Goal: Transaction & Acquisition: Book appointment/travel/reservation

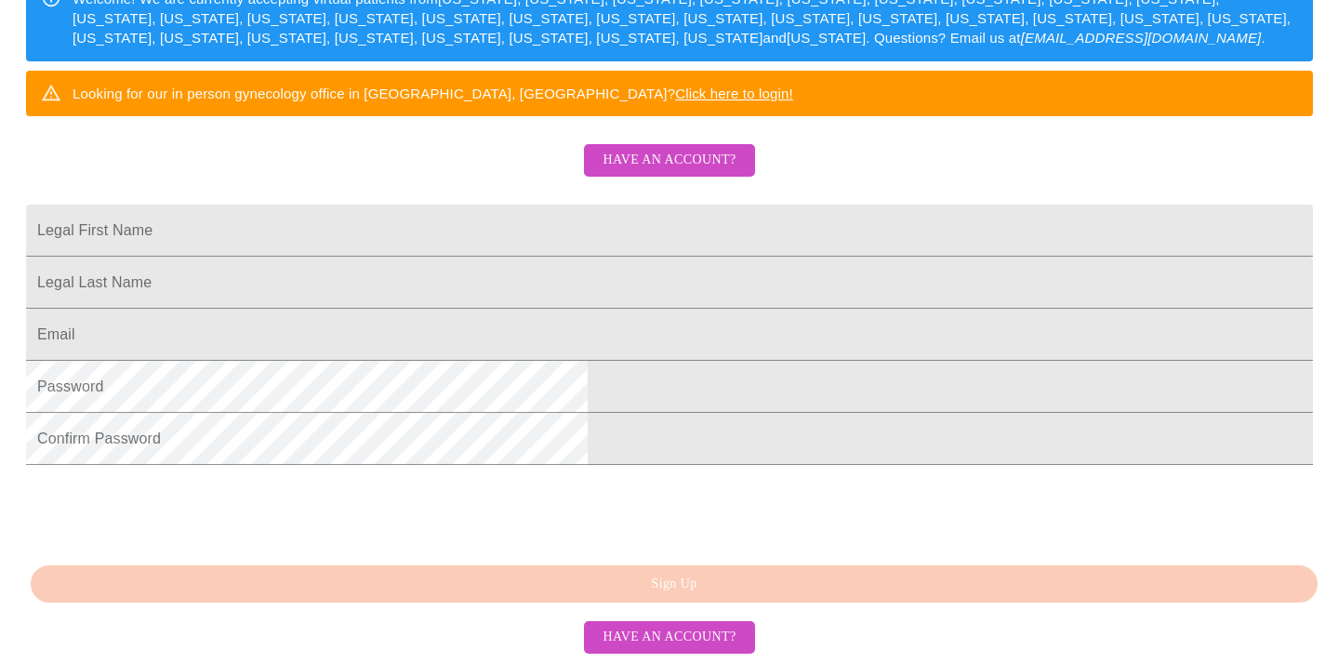
scroll to position [433, 0]
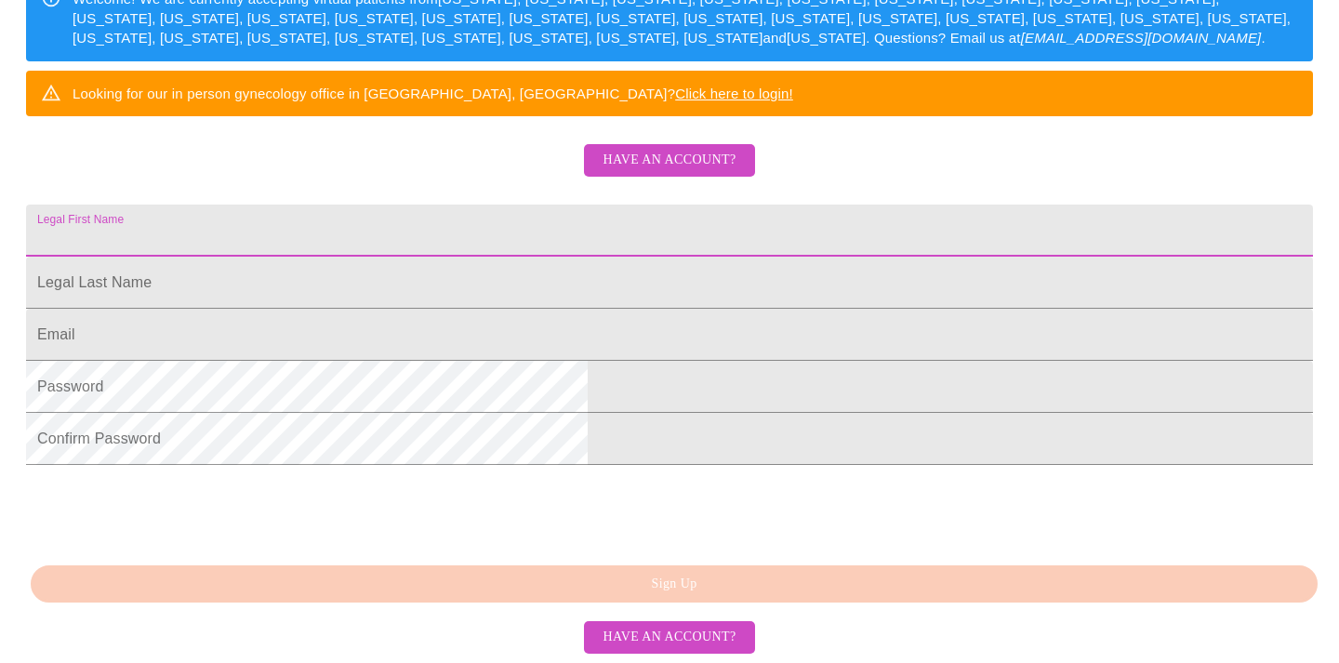
click at [458, 205] on input "Legal First Name" at bounding box center [669, 231] width 1287 height 52
type input "[PERSON_NAME]"
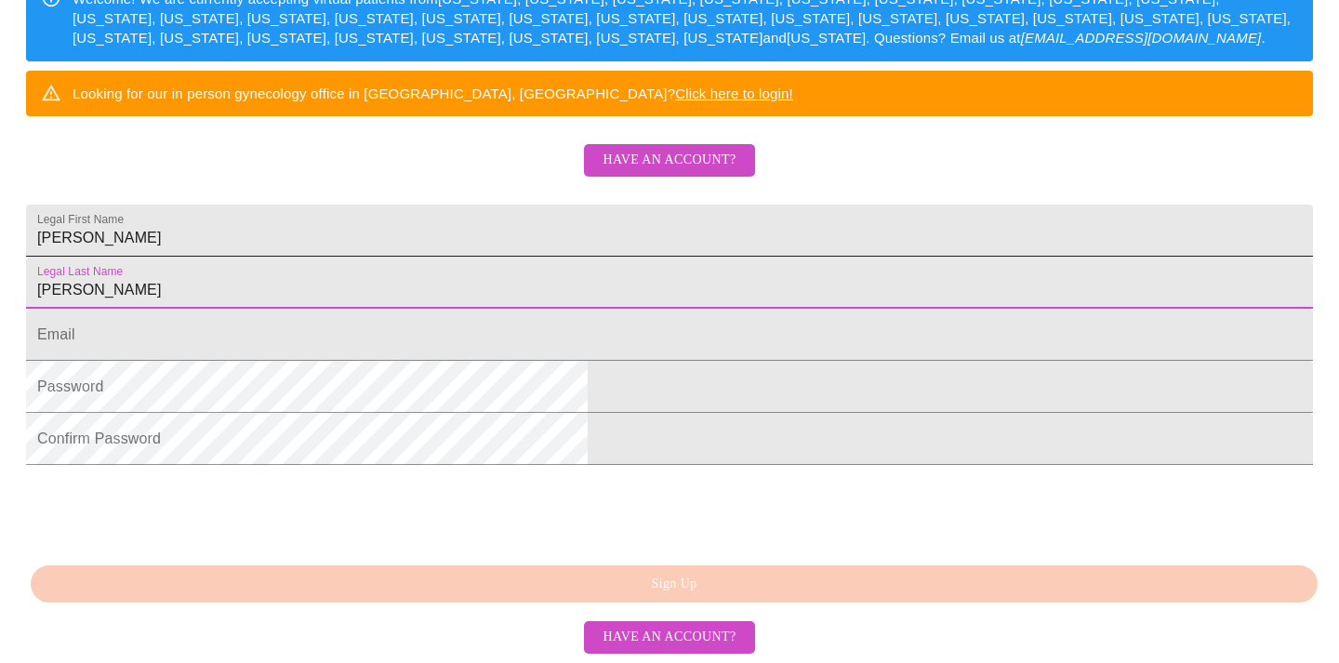
type input "[PERSON_NAME]"
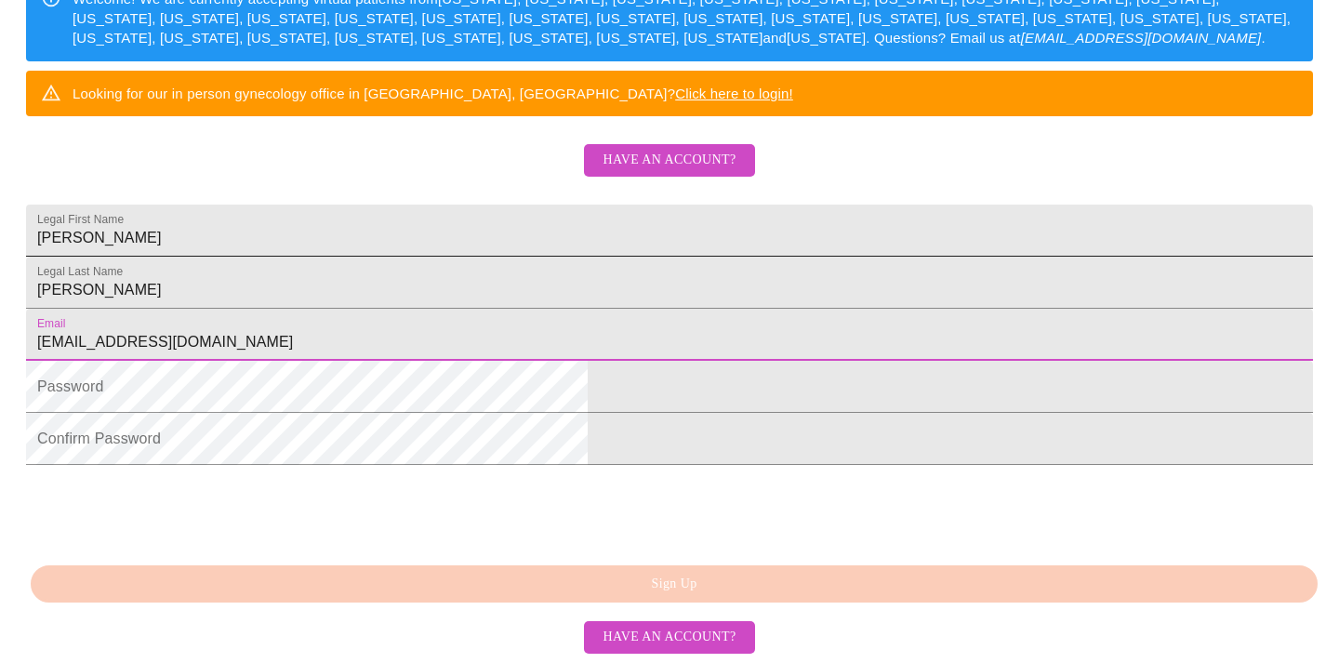
type input "[EMAIL_ADDRESS][DOMAIN_NAME]"
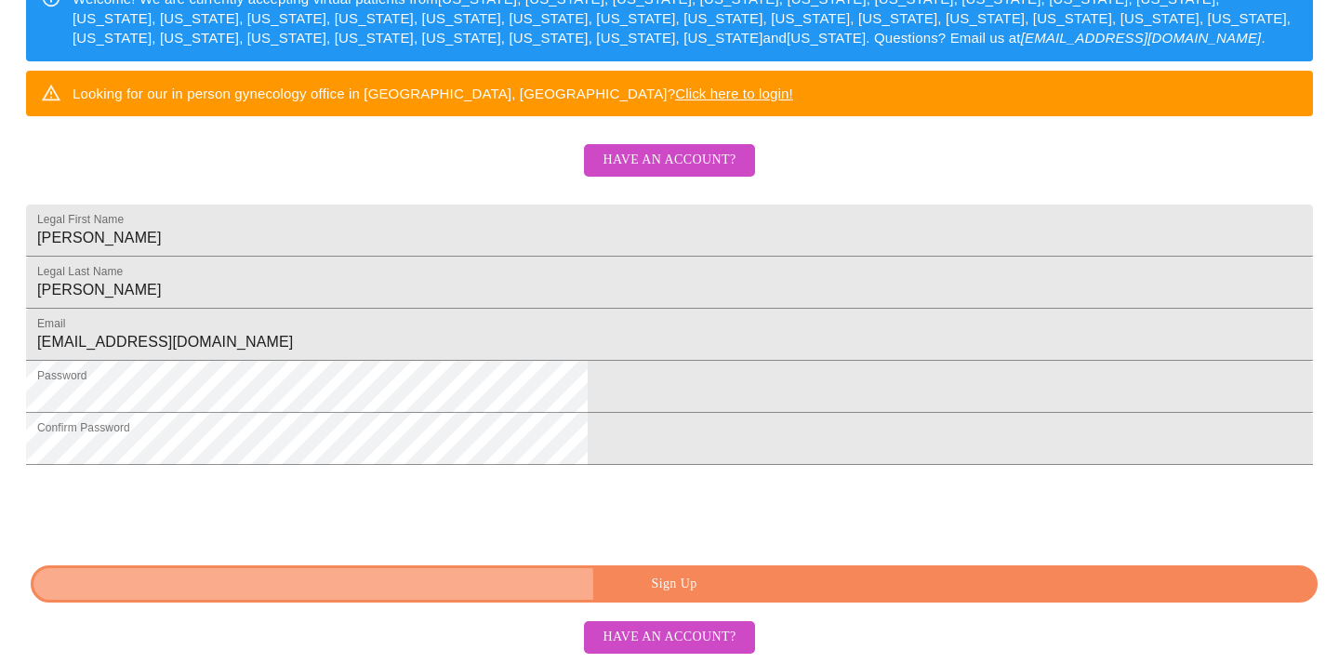
click at [512, 589] on span "Sign Up" at bounding box center [674, 584] width 1244 height 23
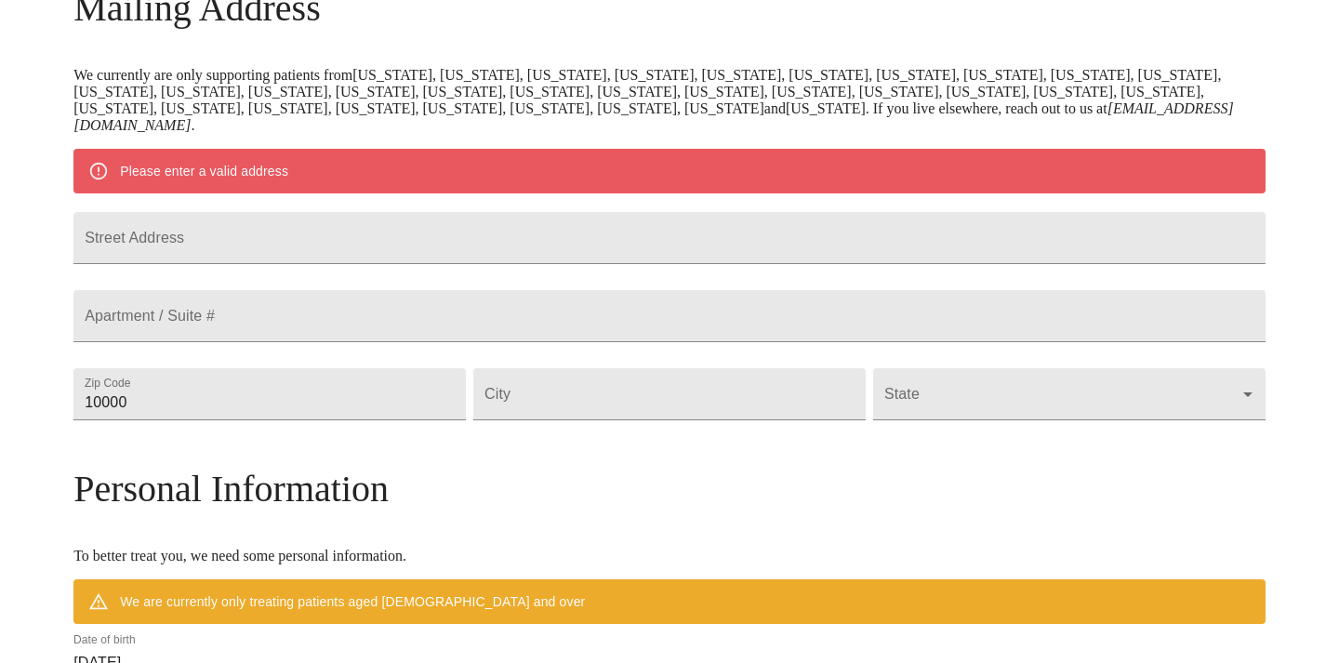
scroll to position [228, 0]
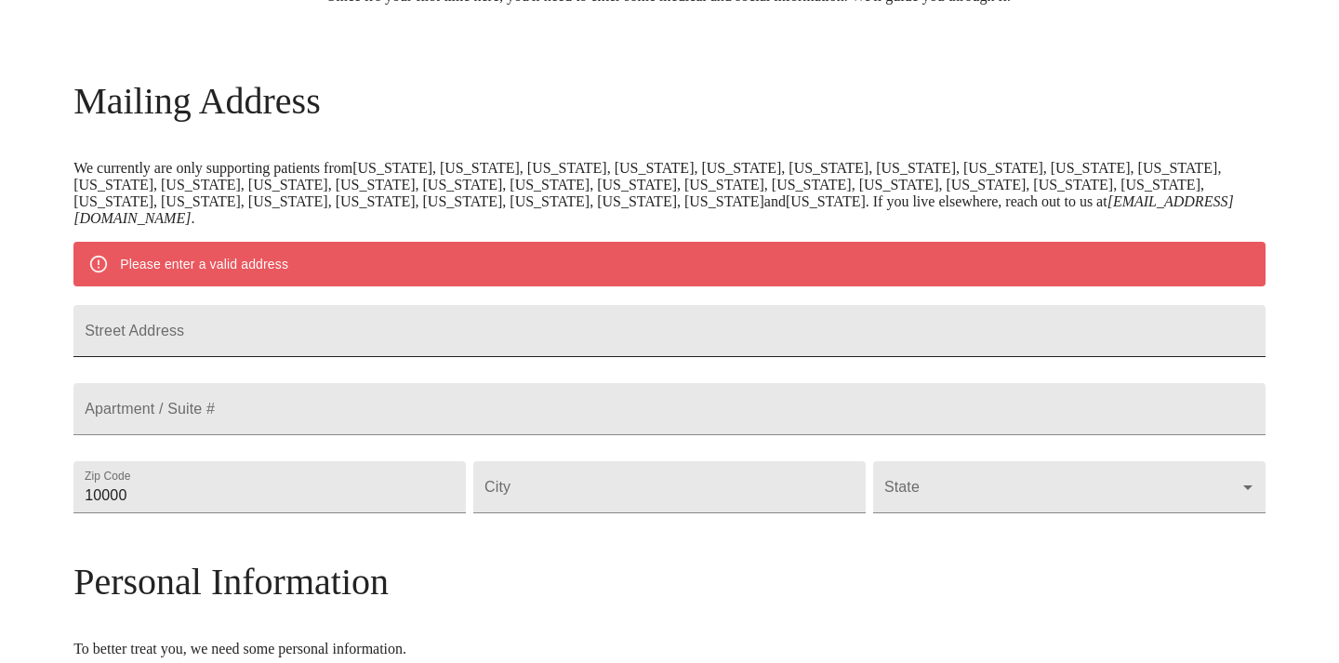
click at [367, 357] on input "Street Address" at bounding box center [669, 331] width 1192 height 52
type input "[GEOGRAPHIC_DATA] #460"
type input "59920"
type input "Kila"
click at [917, 541] on body "MyMenopauseRx Welcome to MyMenopauseRx Since it's your first time here, you'll …" at bounding box center [669, 513] width 1324 height 1466
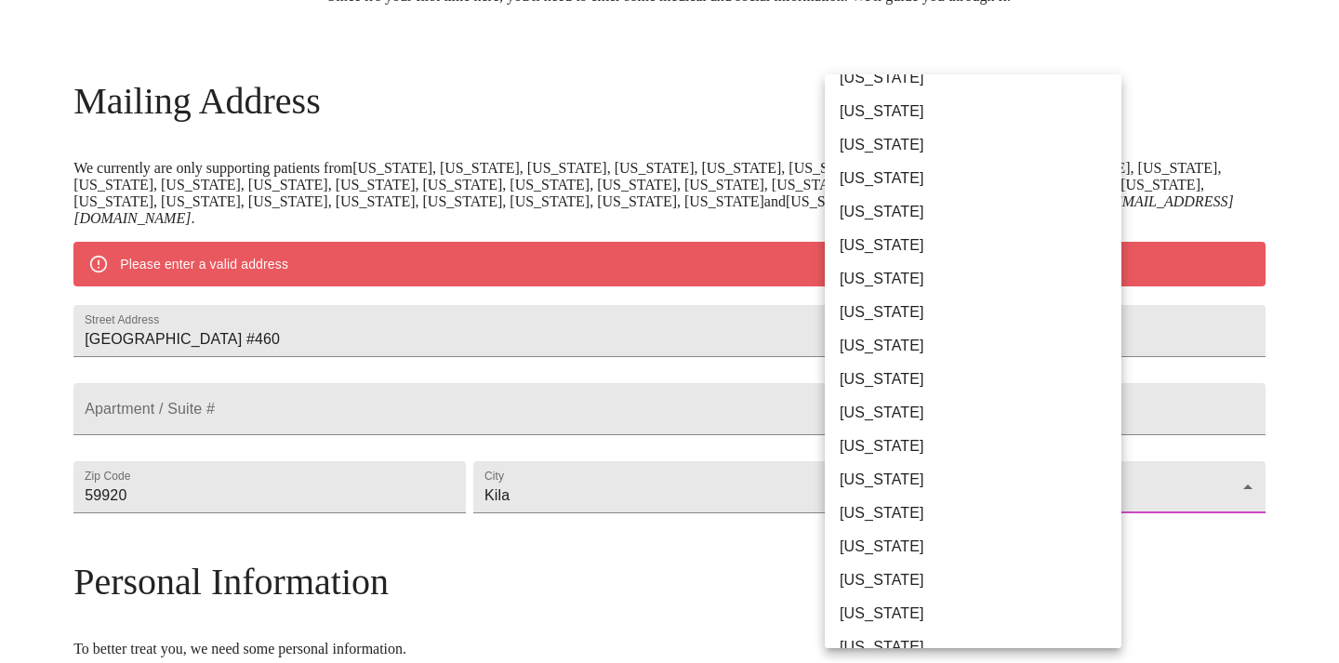
scroll to position [371, 0]
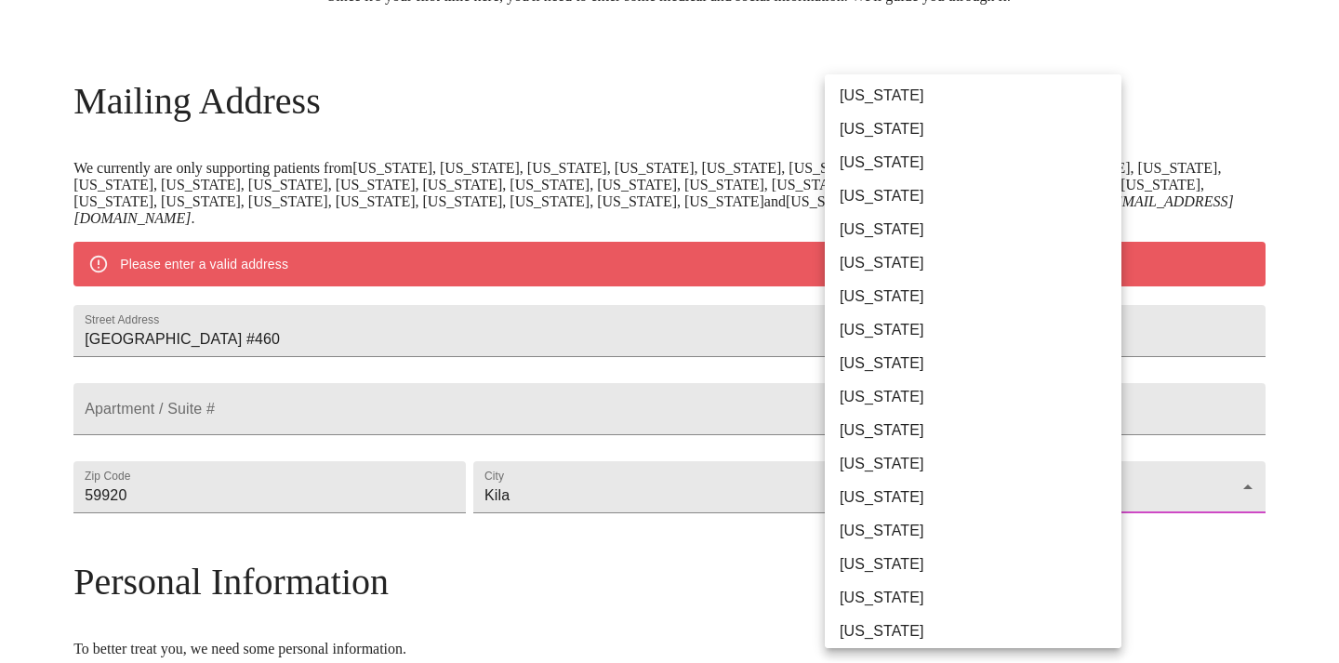
click at [908, 563] on li "[US_STATE]" at bounding box center [973, 564] width 297 height 33
type input "[US_STATE]"
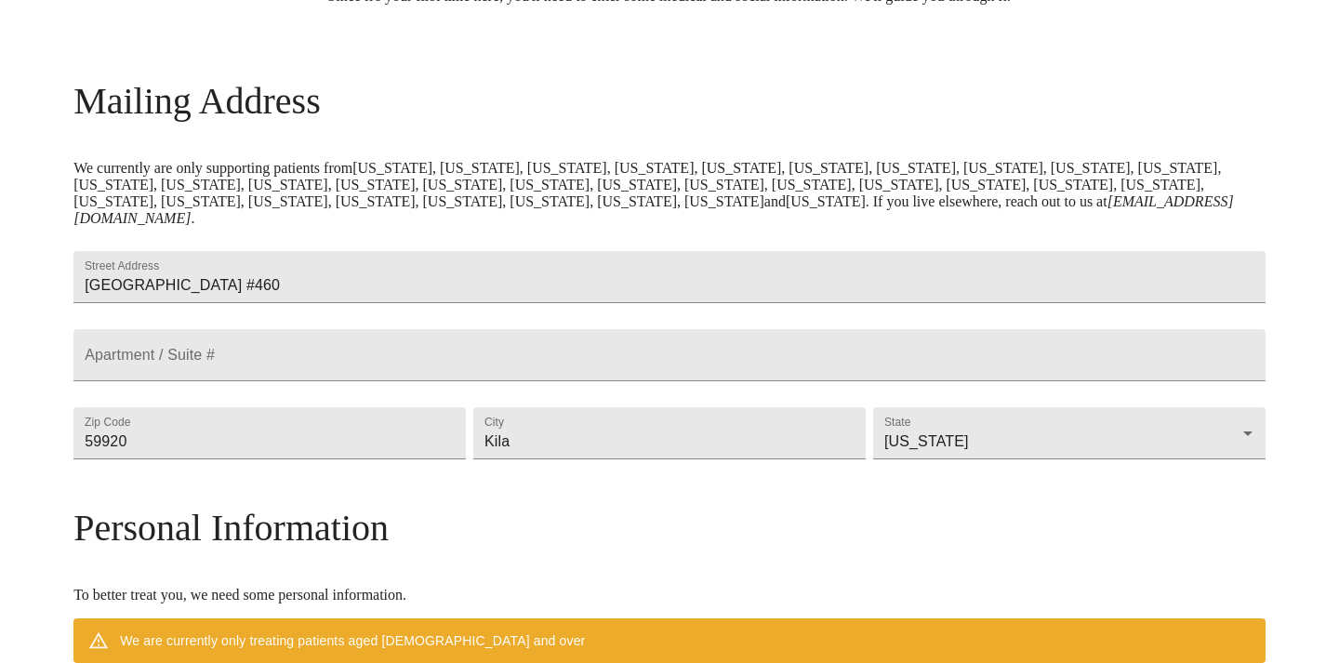
click at [128, 512] on div "MyMenopauseRx Welcome to MyMenopauseRx Since it's your first time here, you'll …" at bounding box center [669, 486] width 1192 height 1412
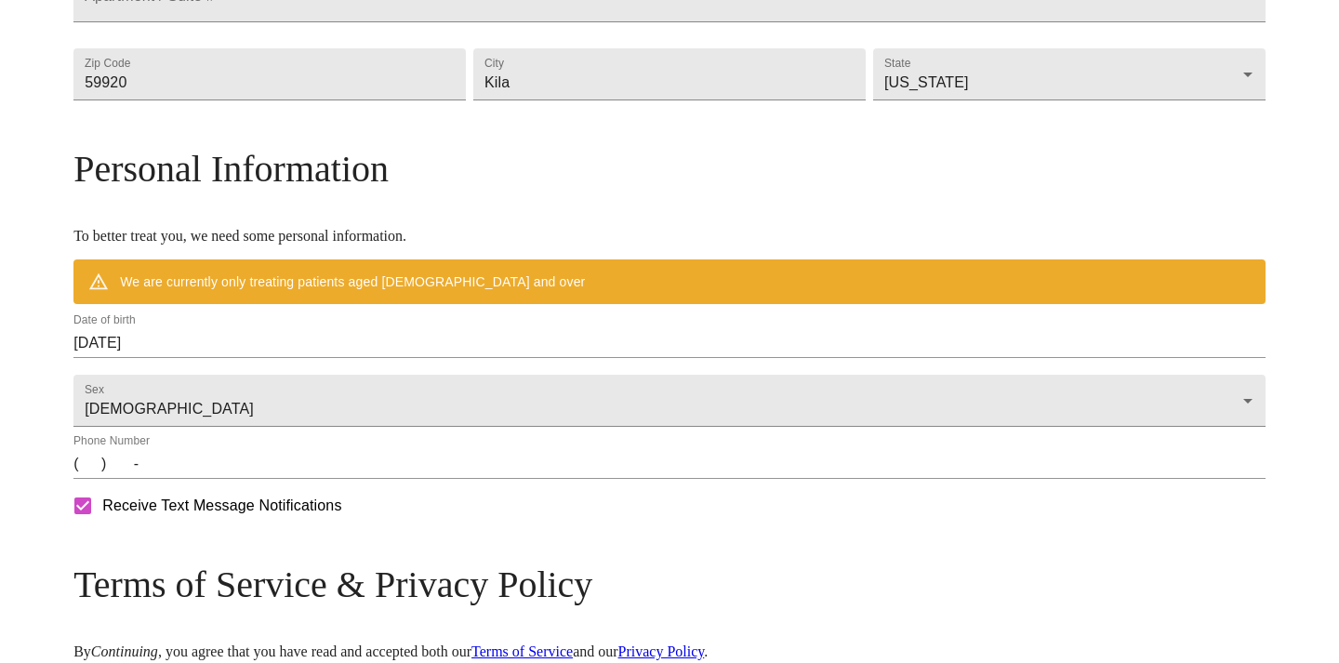
scroll to position [617, 0]
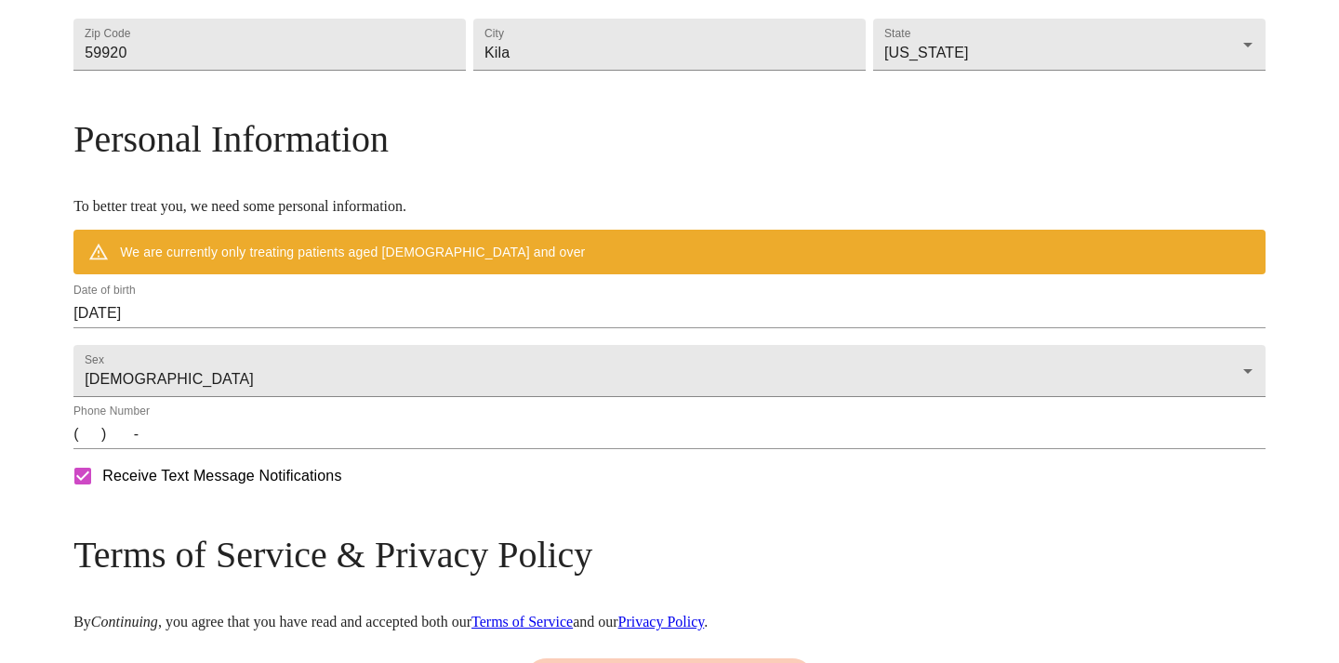
click at [340, 328] on input "[DATE]" at bounding box center [669, 313] width 1192 height 30
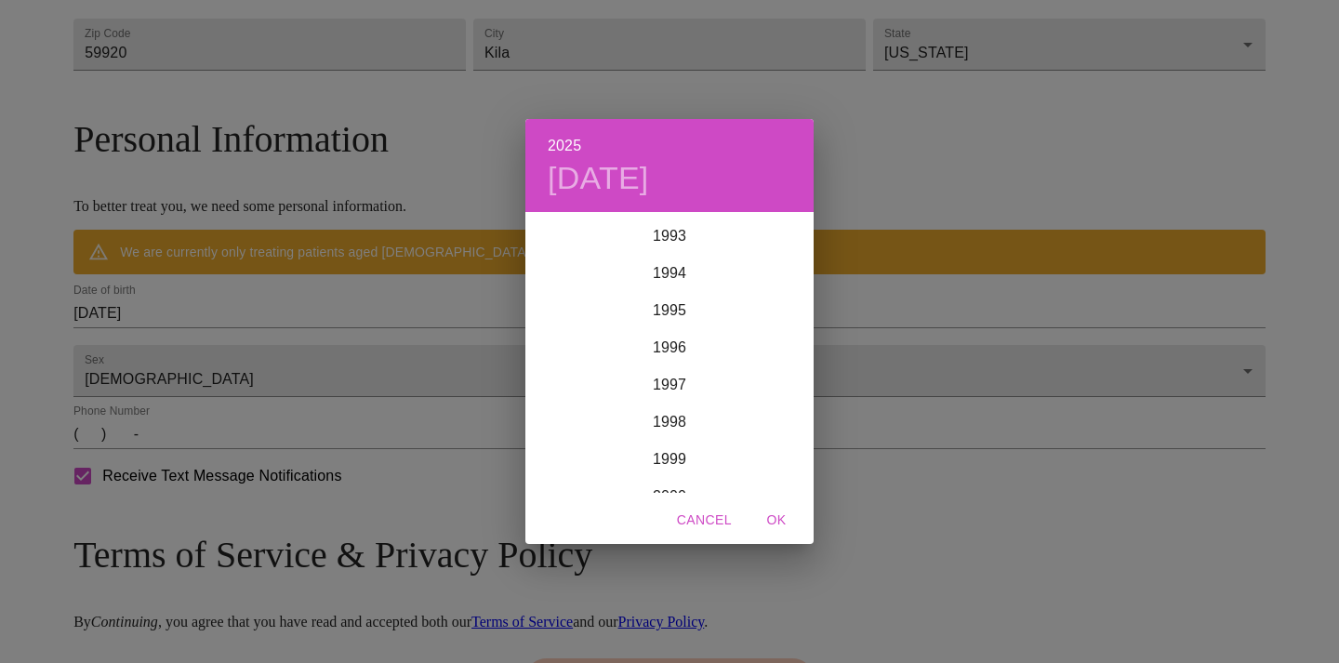
scroll to position [3052, 0]
click at [661, 341] on div "1984" at bounding box center [669, 342] width 288 height 37
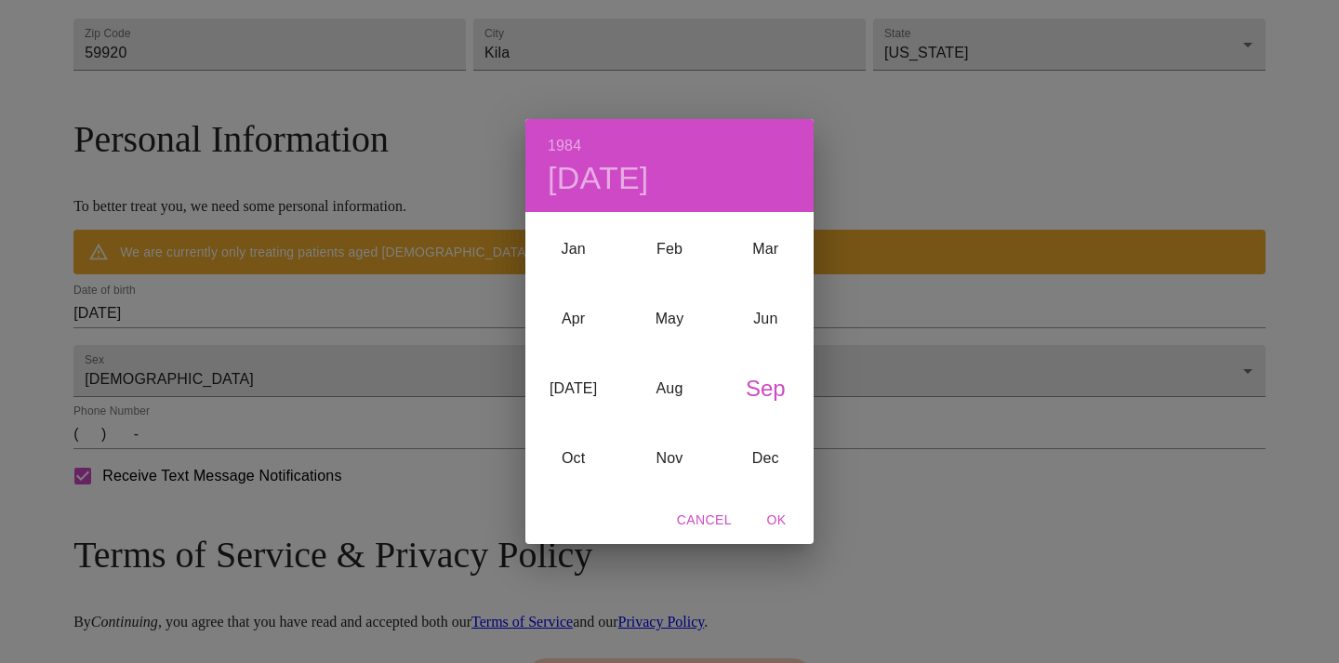
click at [772, 383] on div "Sep" at bounding box center [766, 388] width 96 height 70
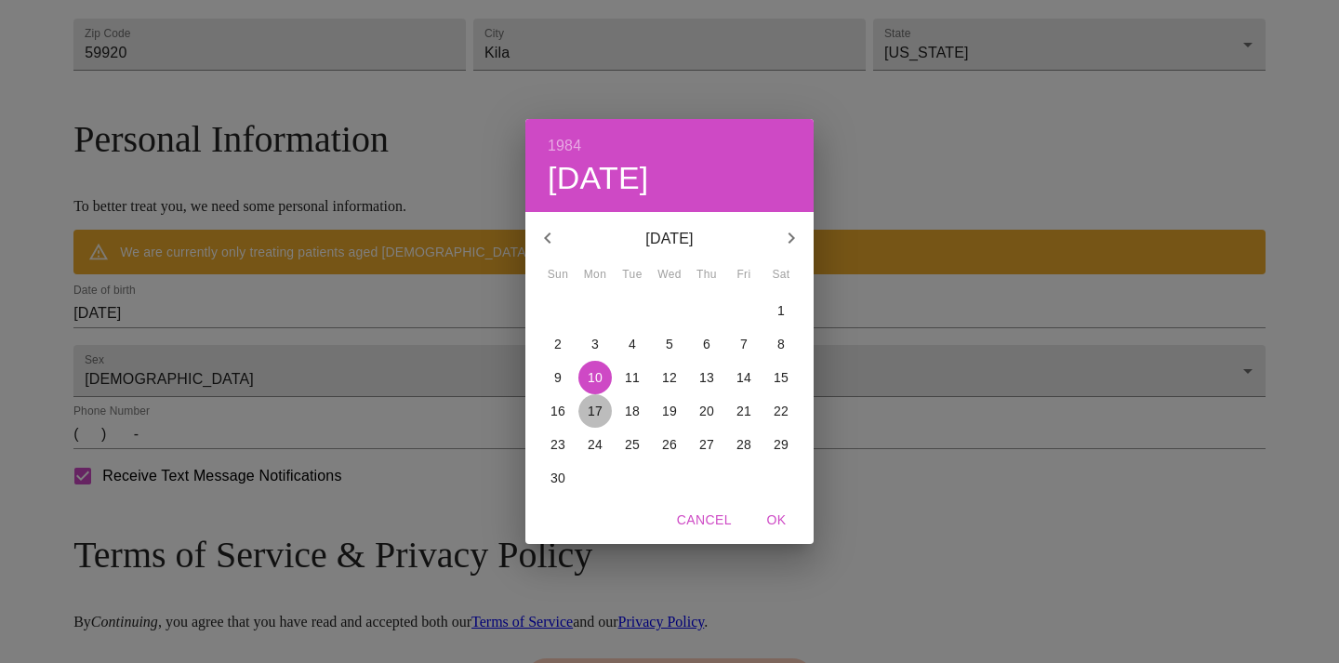
click at [593, 414] on p "17" at bounding box center [595, 411] width 15 height 19
click at [776, 525] on span "OK" at bounding box center [776, 520] width 45 height 23
type input "[DATE]"
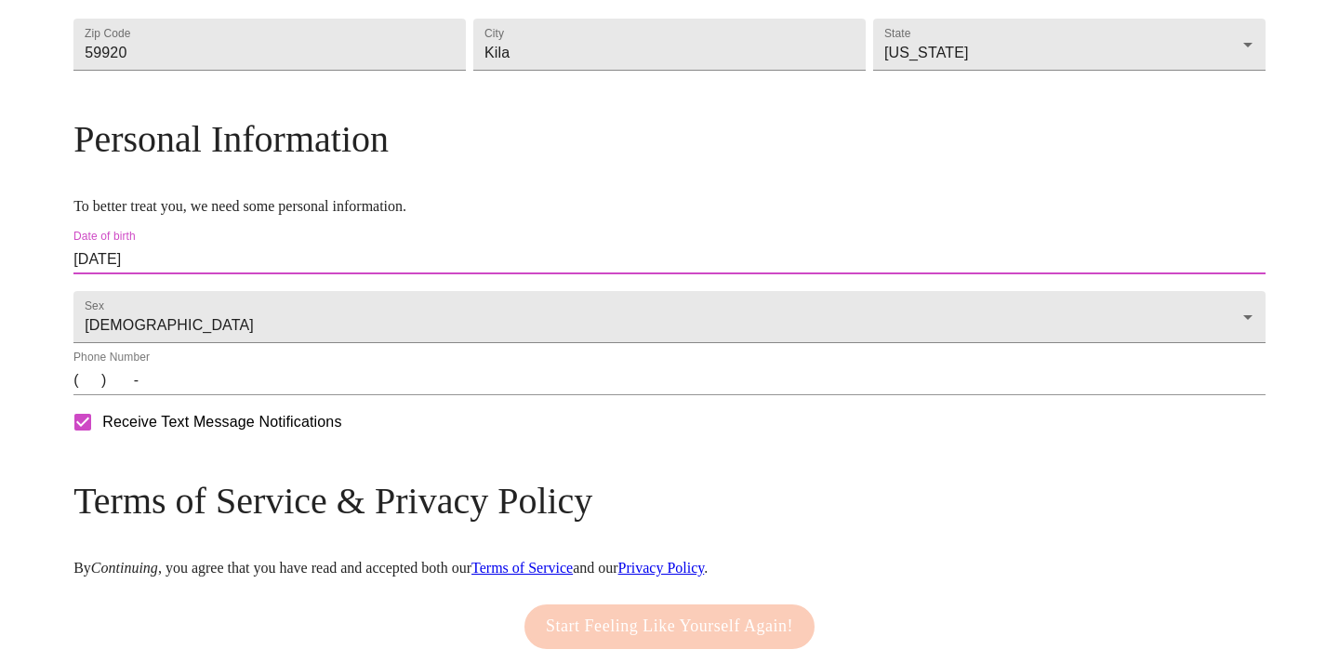
click at [244, 395] on input "(   )    -" at bounding box center [669, 380] width 1192 height 30
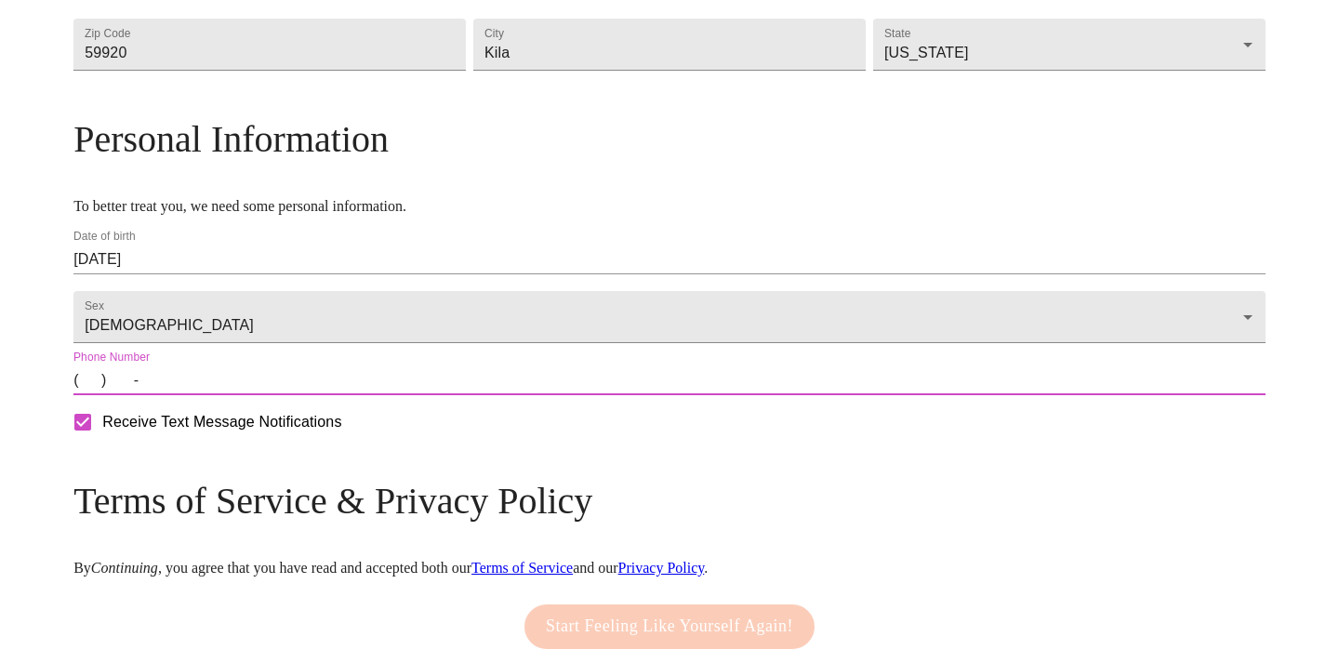
click at [228, 395] on input "(   )    -" at bounding box center [669, 380] width 1192 height 30
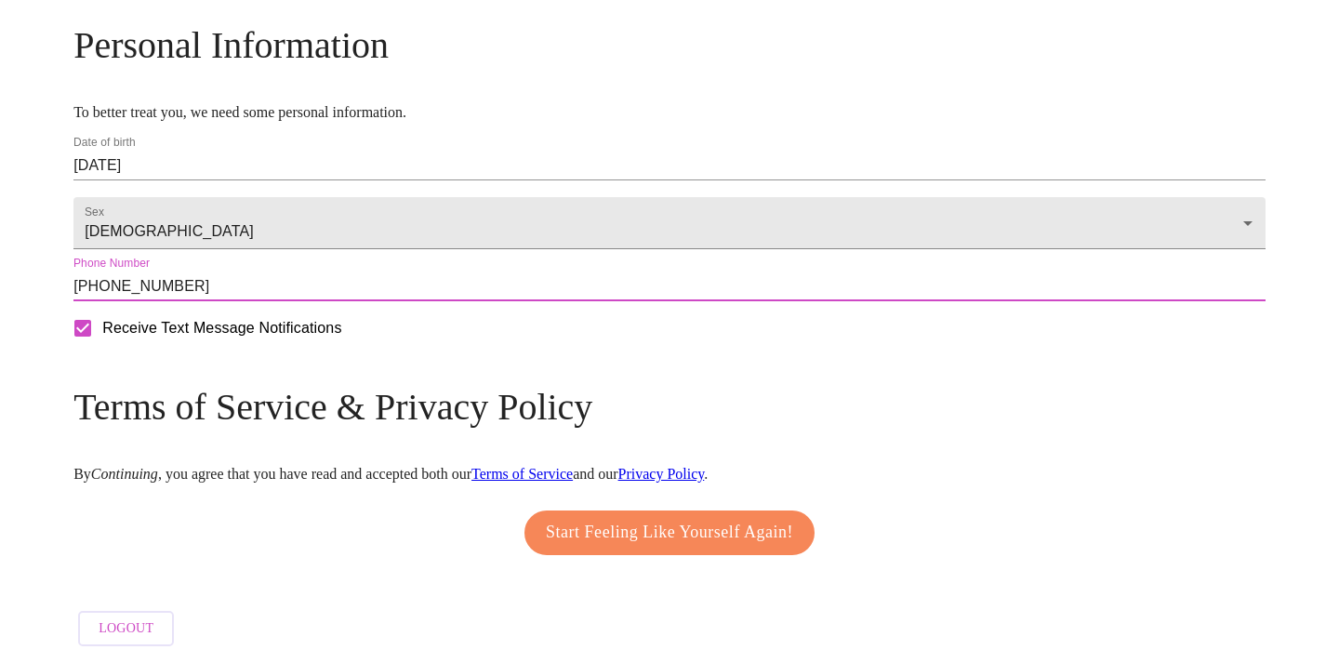
scroll to position [766, 0]
type input "[PHONE_NUMBER]"
click at [675, 524] on span "Start Feeling Like Yourself Again!" at bounding box center [669, 533] width 247 height 30
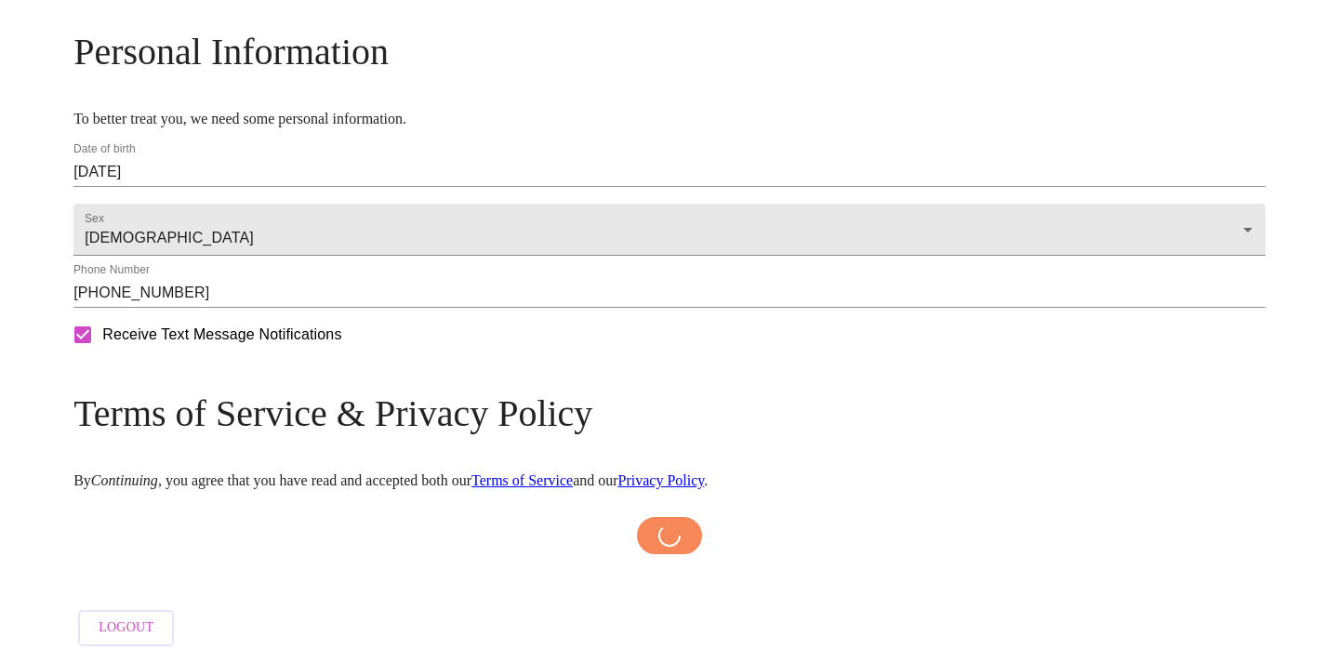
scroll to position [759, 0]
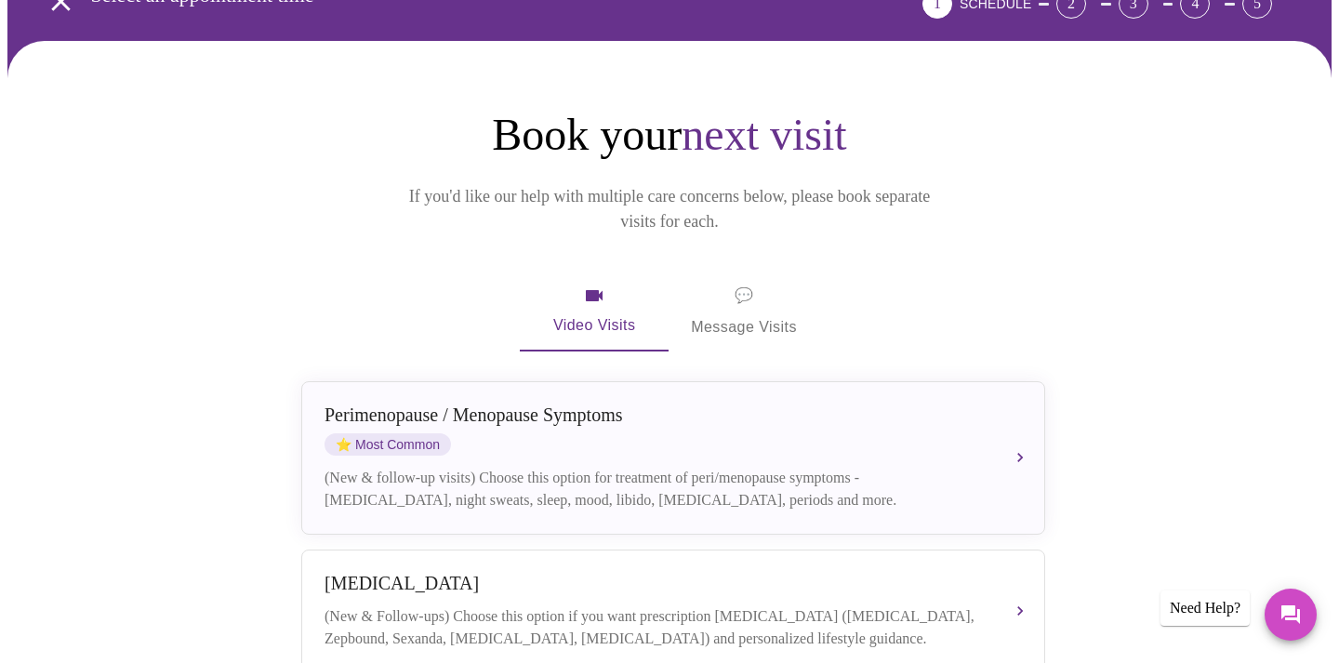
scroll to position [242, 0]
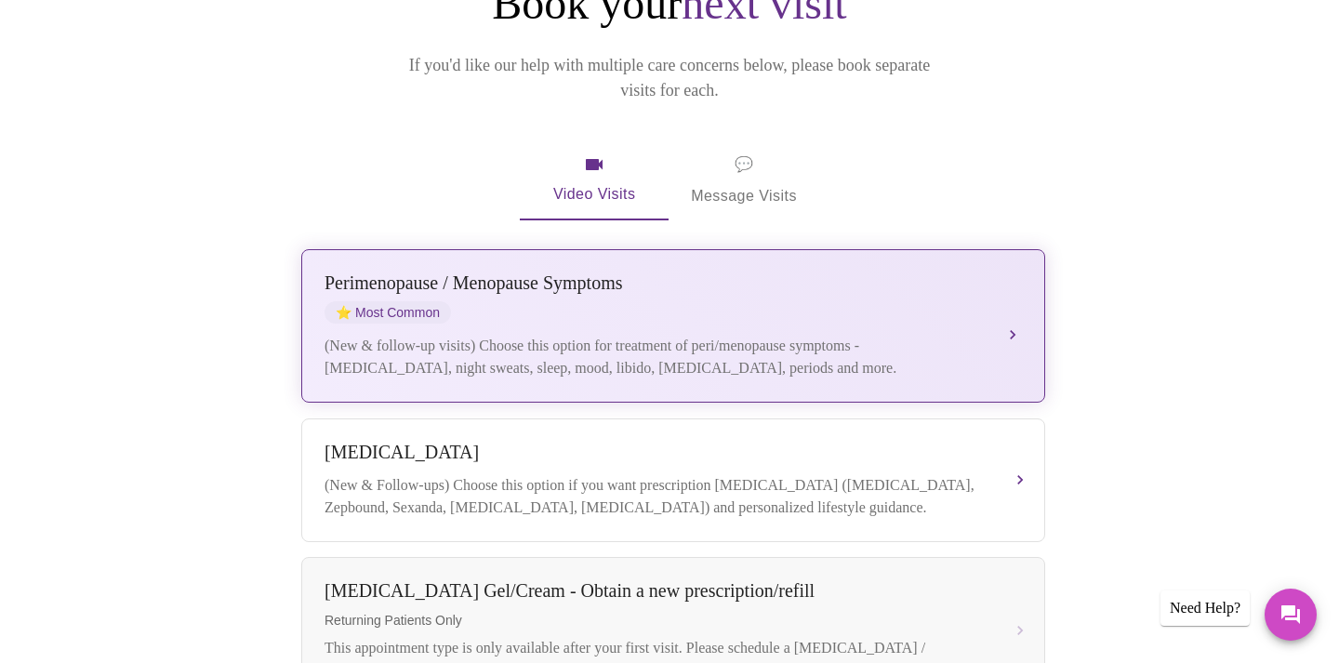
click at [564, 281] on div "[MEDICAL_DATA] / Menopause Symptoms ⭐ Most Common" at bounding box center [655, 297] width 660 height 51
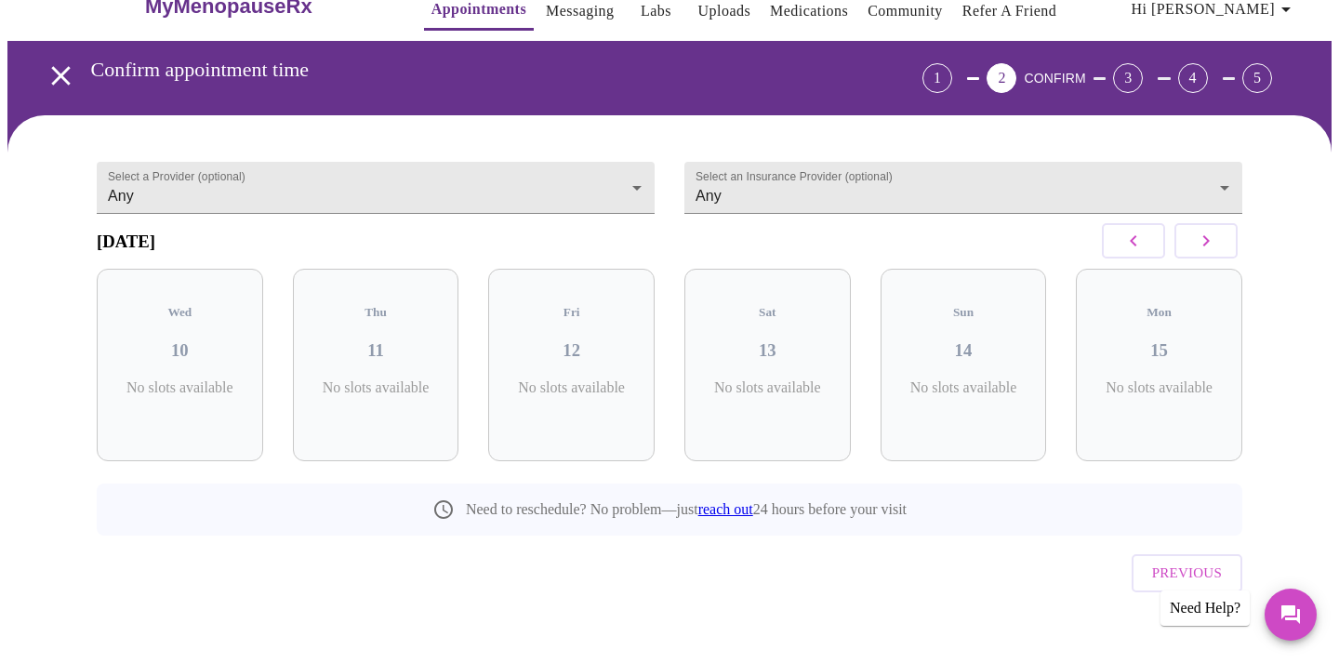
click at [1196, 243] on icon "button" at bounding box center [1206, 241] width 22 height 22
click at [1196, 244] on icon "button" at bounding box center [1206, 241] width 22 height 22
click at [1118, 188] on body "MyMenopauseRx Appointments Messaging Labs Uploads Medications Community Refer a…" at bounding box center [669, 328] width 1324 height 714
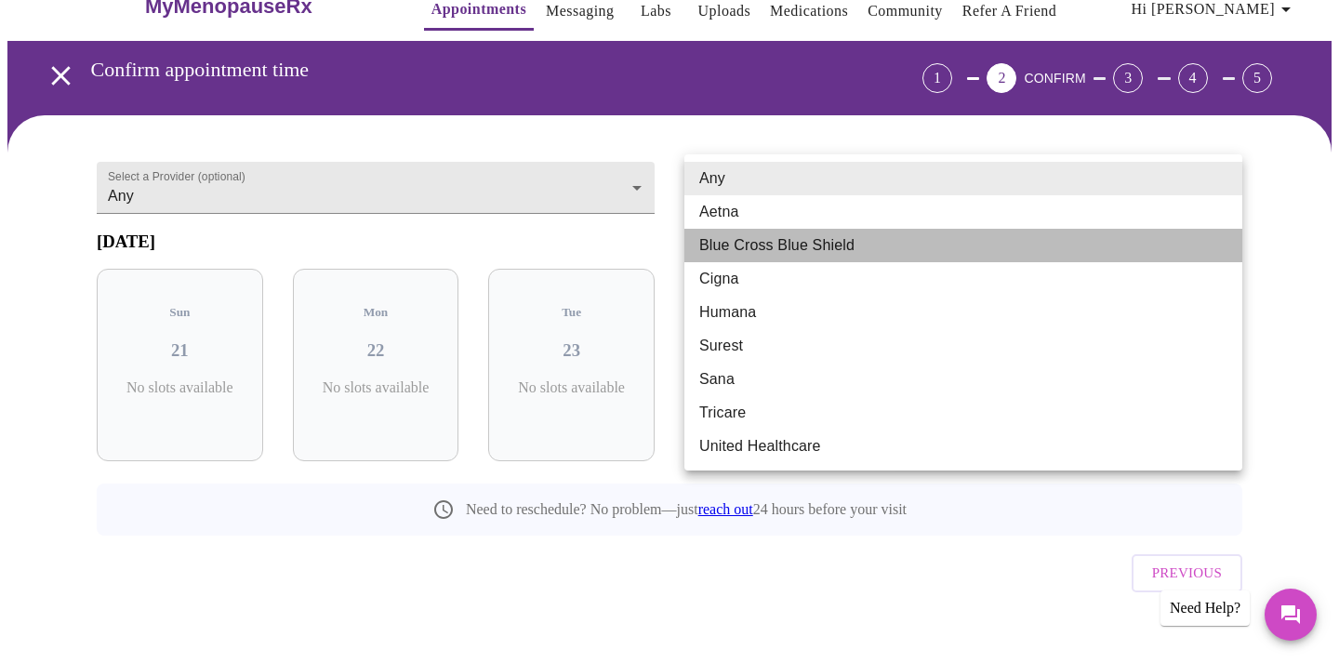
click at [891, 259] on li "Blue Cross Blue Shield" at bounding box center [963, 245] width 558 height 33
type input "Blue Cross Blue Shield"
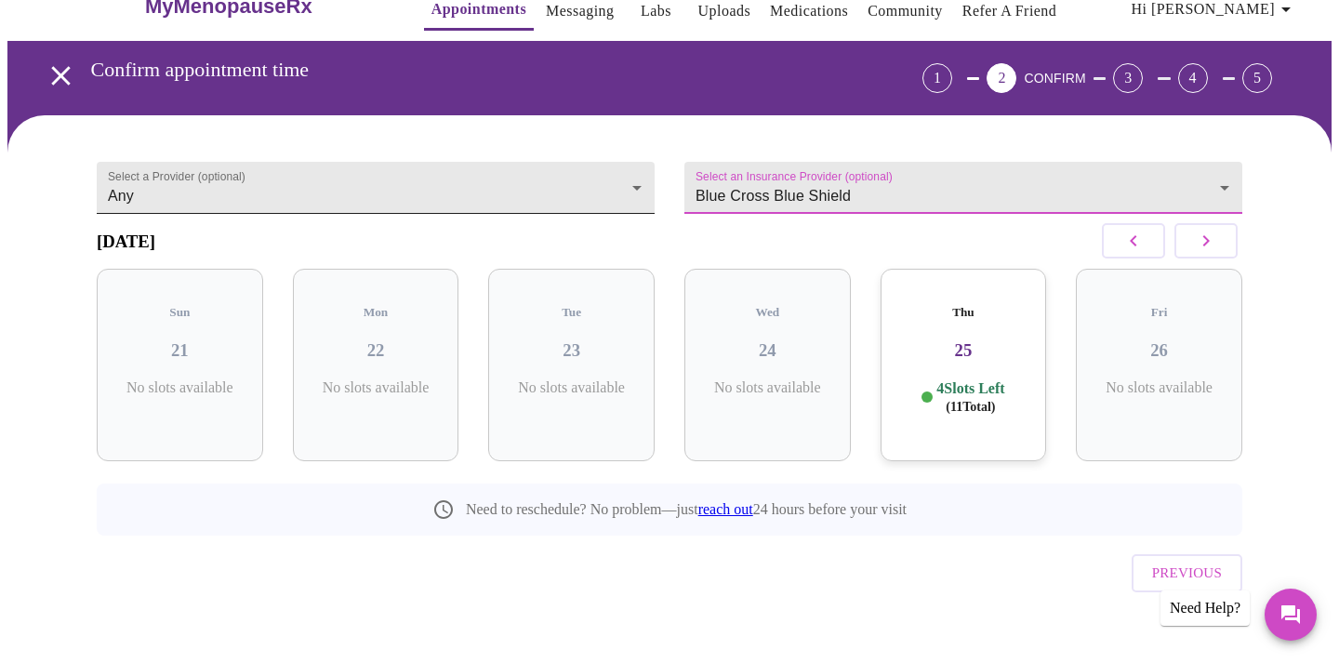
click at [471, 177] on body "MyMenopauseRx Appointments Messaging Labs Uploads Medications Community Refer a…" at bounding box center [669, 328] width 1324 height 714
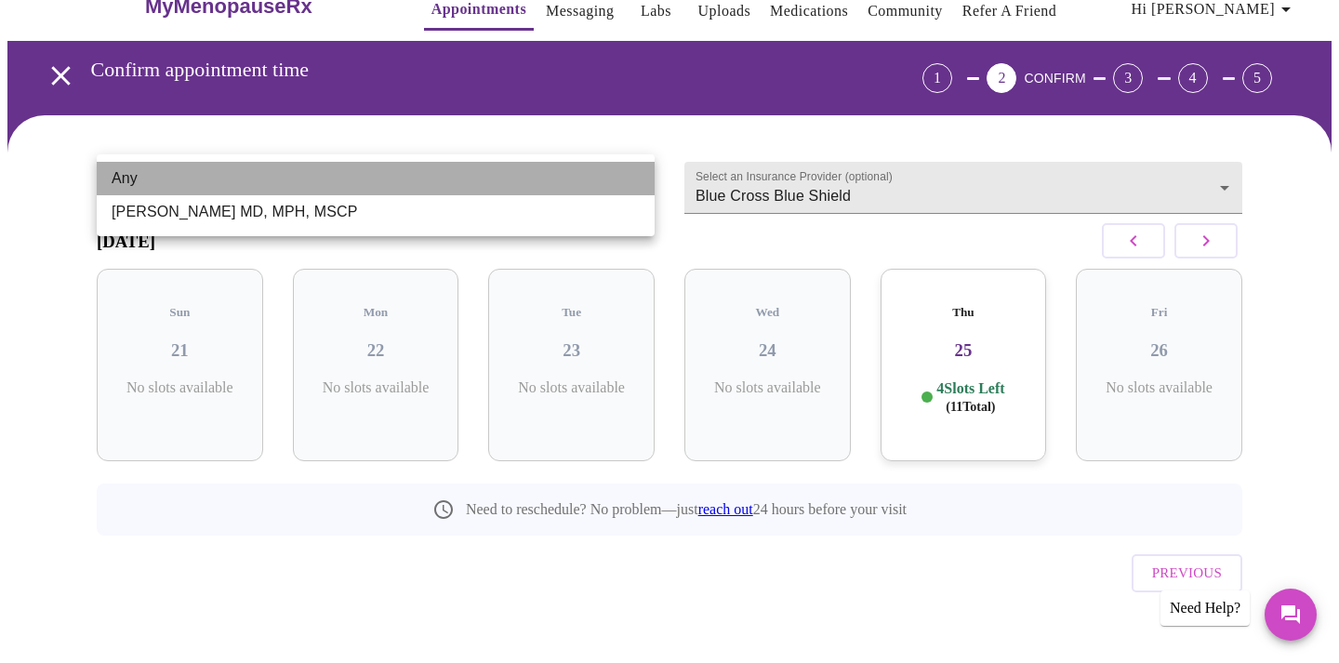
click at [471, 177] on li "Any" at bounding box center [376, 178] width 558 height 33
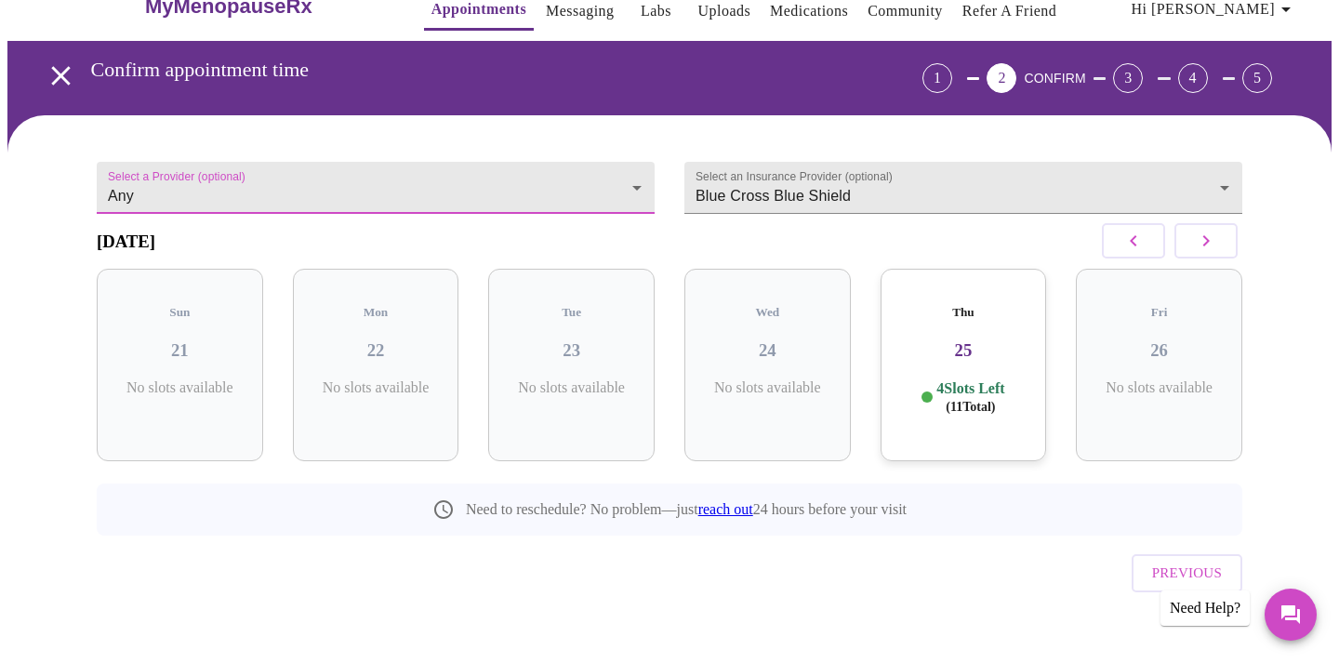
click at [612, 237] on div "[DATE]" at bounding box center [670, 241] width 1146 height 55
click at [1196, 259] on button "button" at bounding box center [1205, 240] width 63 height 35
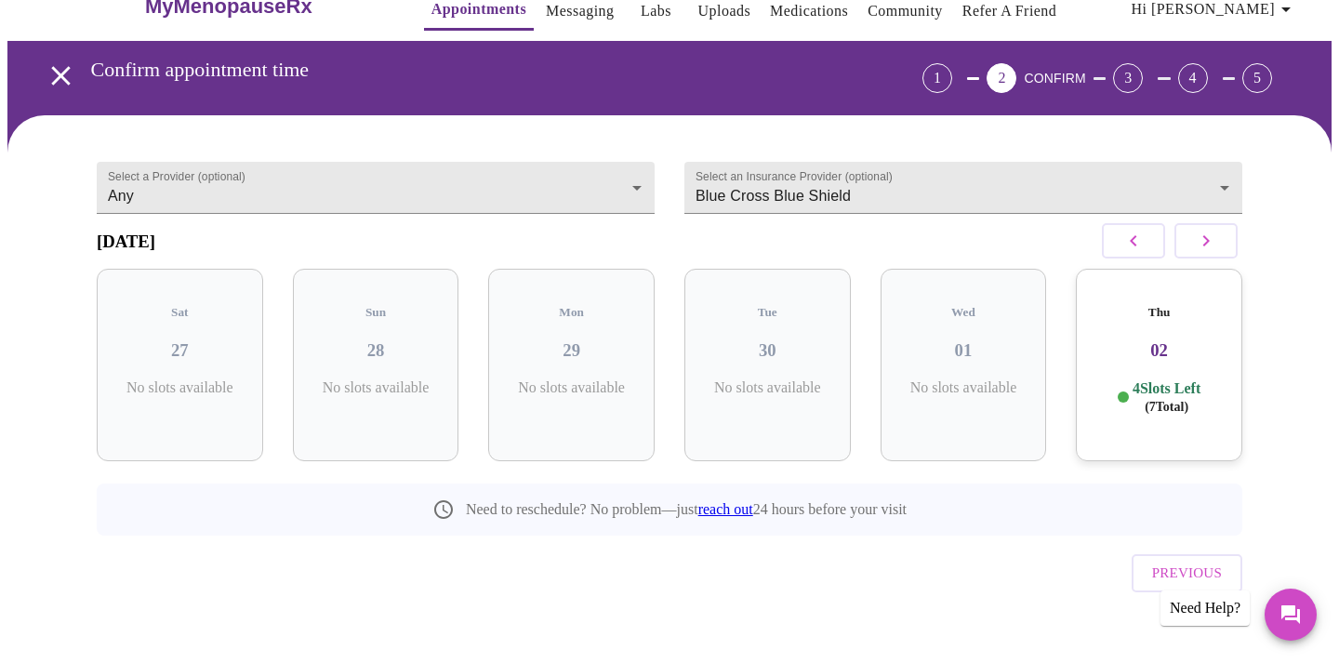
click at [1199, 249] on icon "button" at bounding box center [1206, 241] width 22 height 22
click at [1125, 245] on icon "button" at bounding box center [1133, 241] width 22 height 22
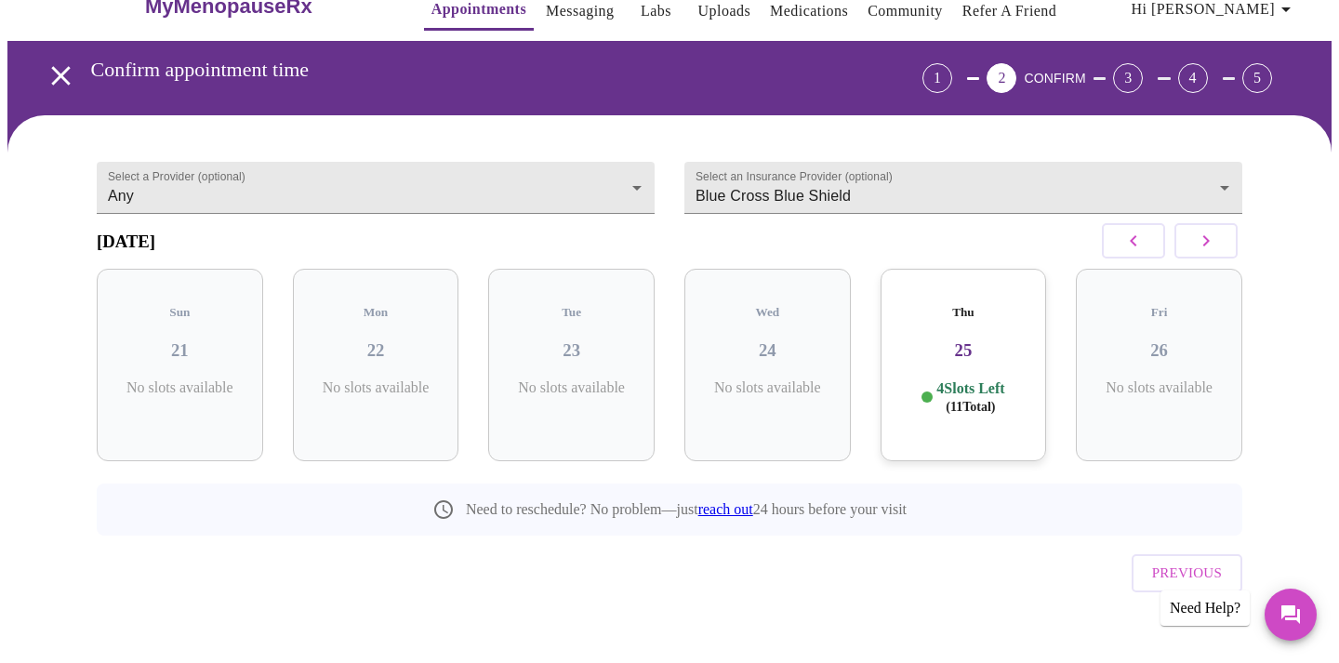
scroll to position [0, 0]
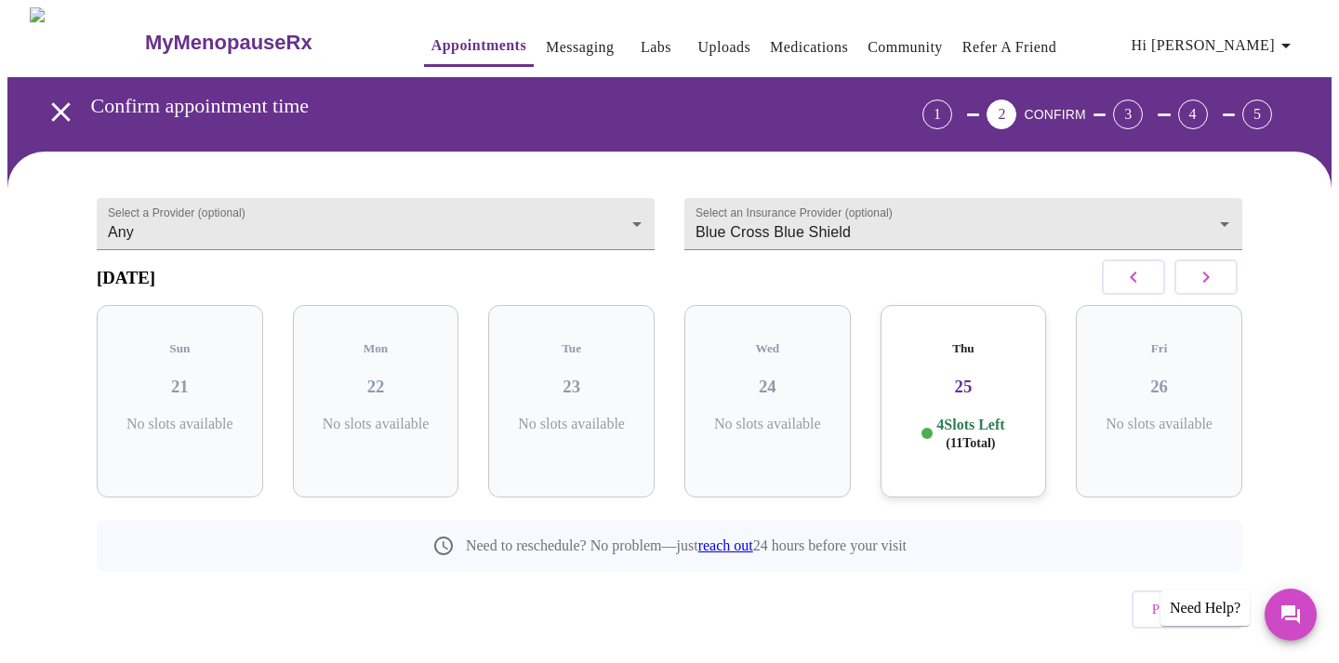
click at [1025, 418] on div "4 Slots Left ( 11 Total)" at bounding box center [963, 434] width 137 height 36
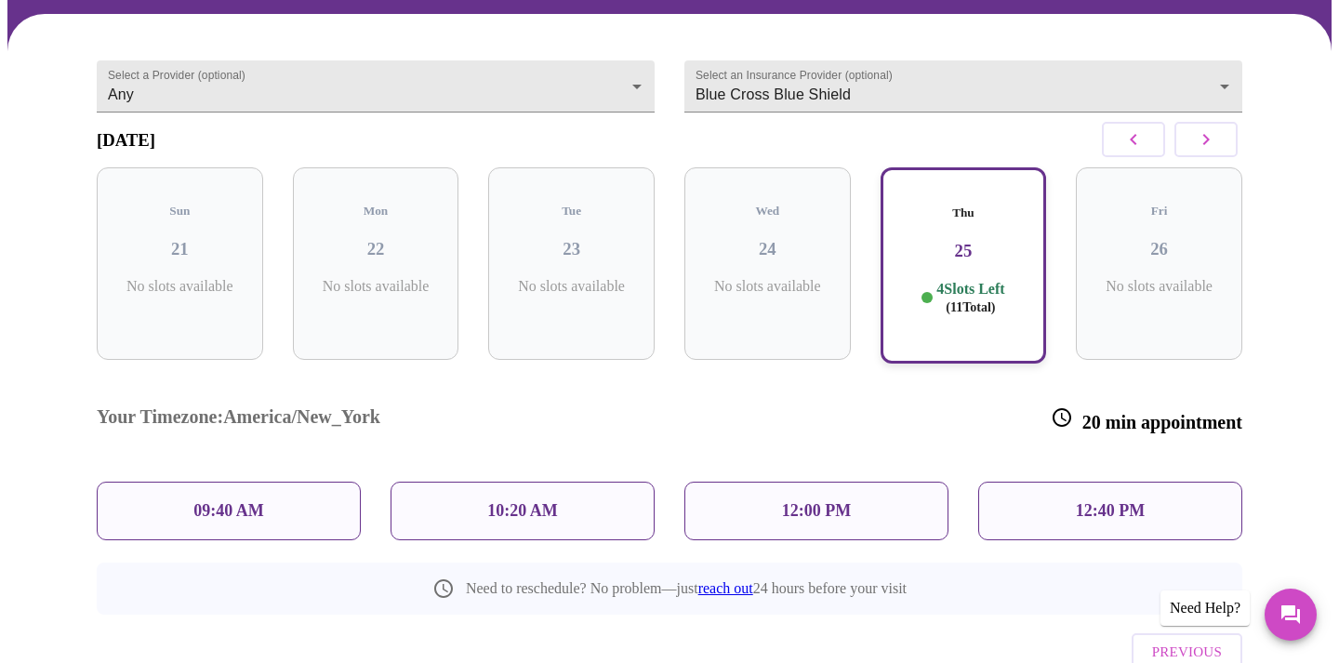
scroll to position [153, 0]
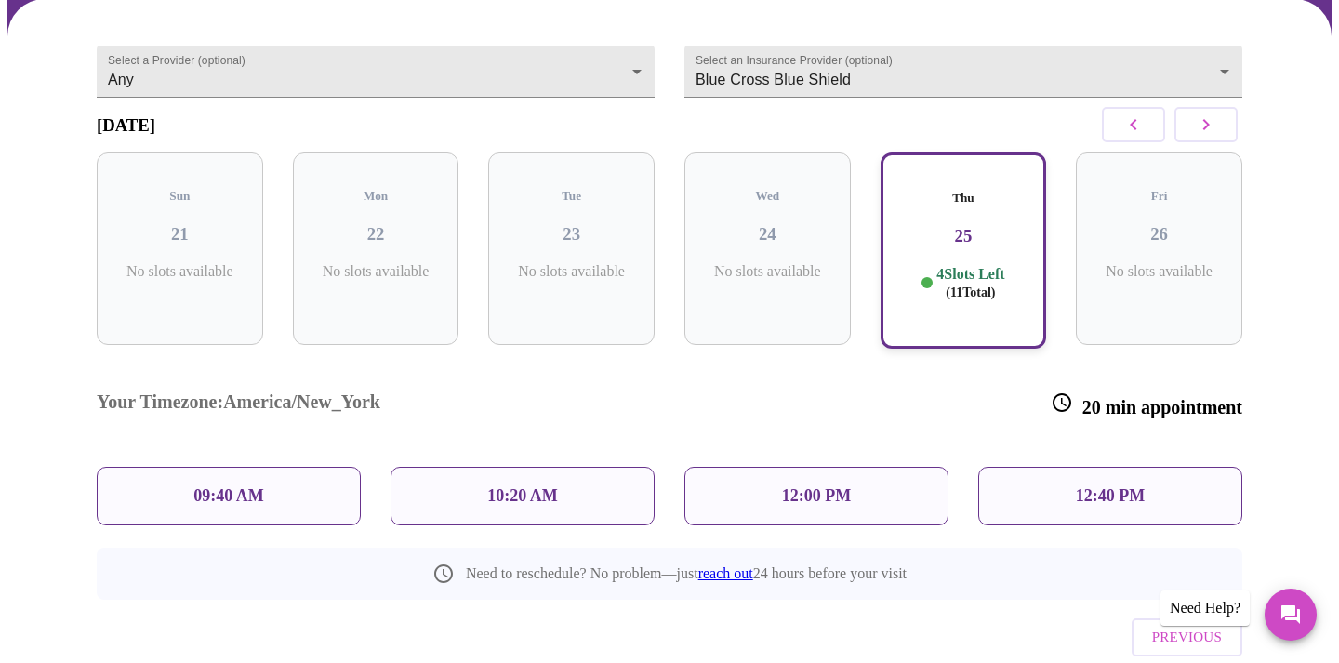
click at [212, 486] on p "09:40 AM" at bounding box center [228, 496] width 71 height 20
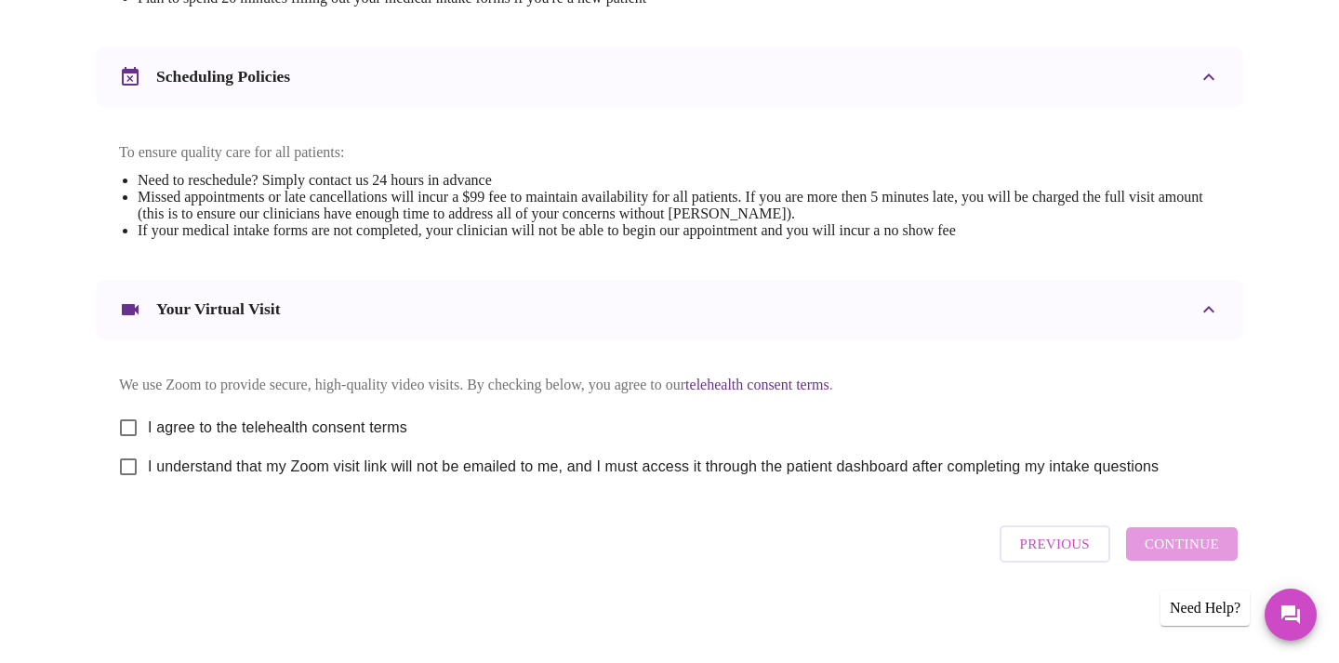
scroll to position [684, 0]
click at [121, 421] on input "I agree to the telehealth consent terms" at bounding box center [128, 427] width 39 height 39
checkbox input "true"
click at [123, 466] on input "I understand that my Zoom visit link will not be emailed to me, and I must acce…" at bounding box center [128, 466] width 39 height 39
checkbox input "true"
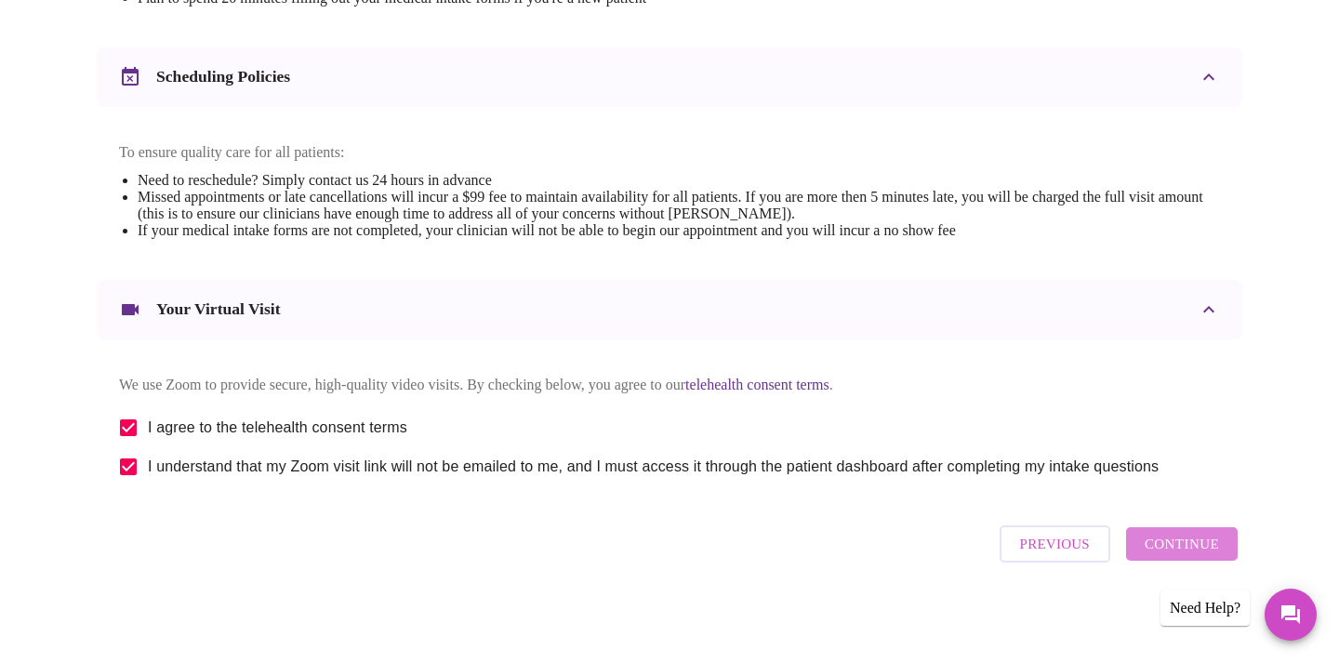
click at [1189, 551] on span "Continue" at bounding box center [1182, 544] width 74 height 24
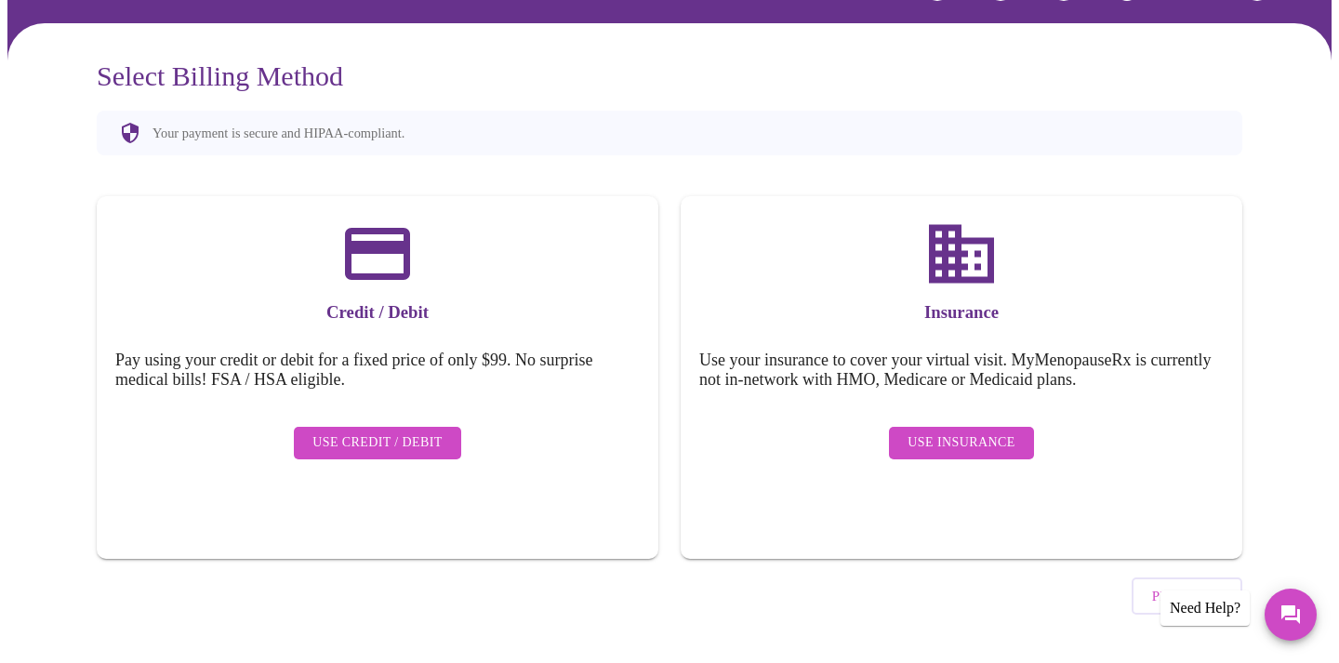
click at [913, 431] on span "Use Insurance" at bounding box center [961, 442] width 107 height 23
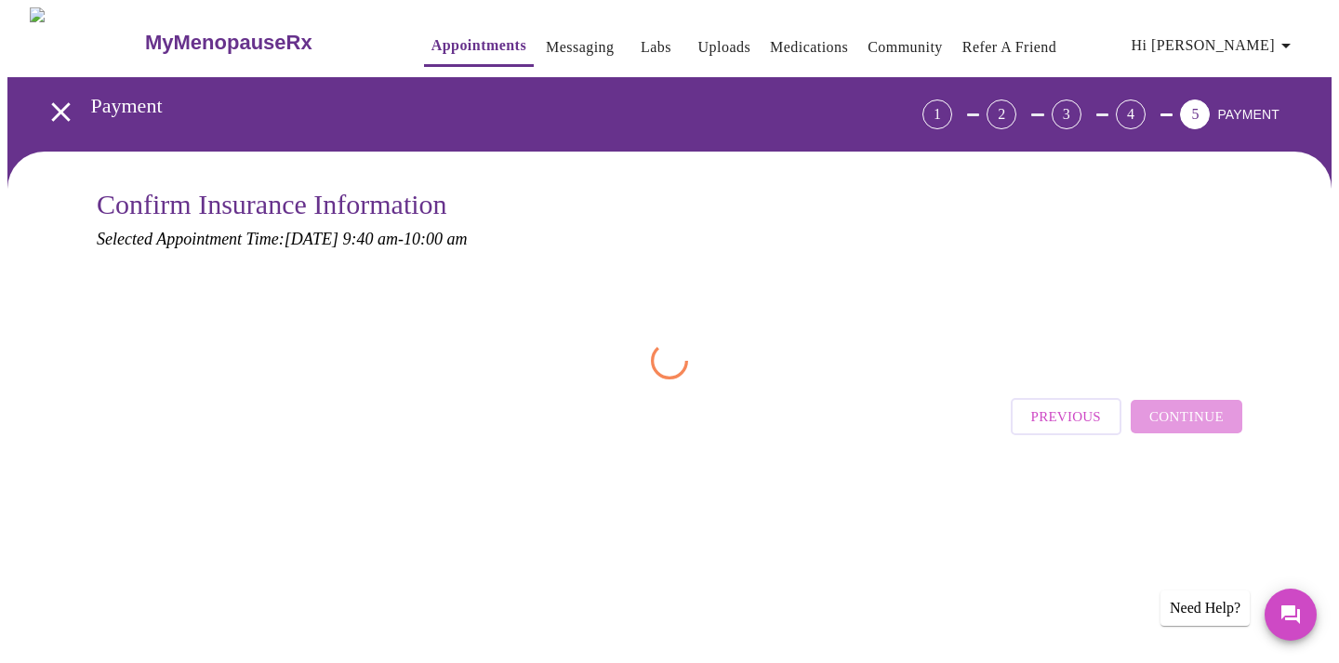
scroll to position [0, 0]
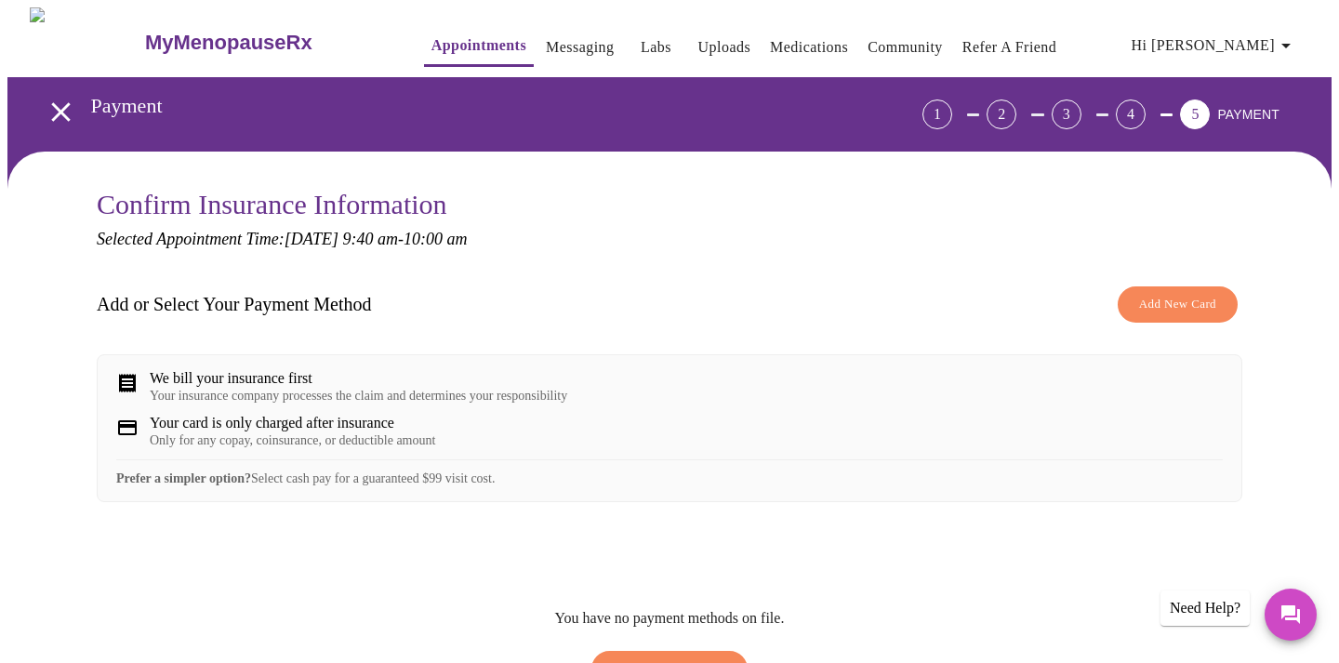
click at [1171, 294] on span "Add New Card" at bounding box center [1177, 304] width 77 height 21
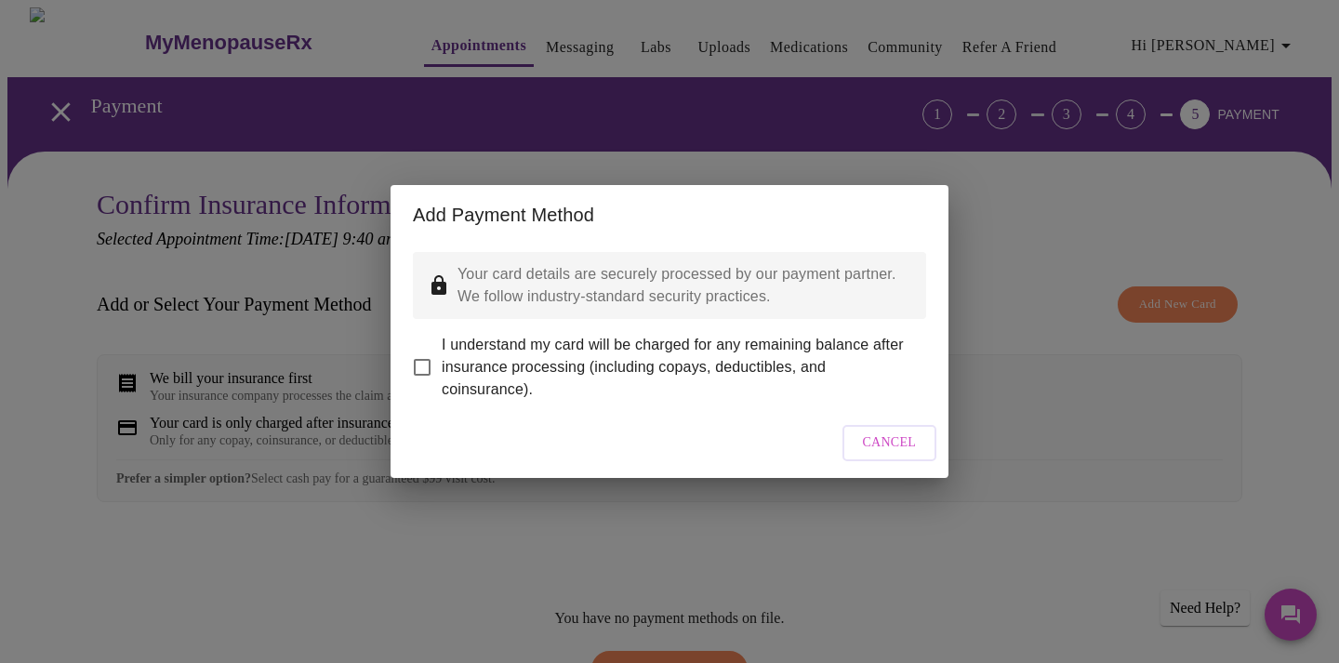
click at [423, 352] on input "I understand my card will be charged for any remaining balance after insurance …" at bounding box center [422, 367] width 39 height 39
checkbox input "true"
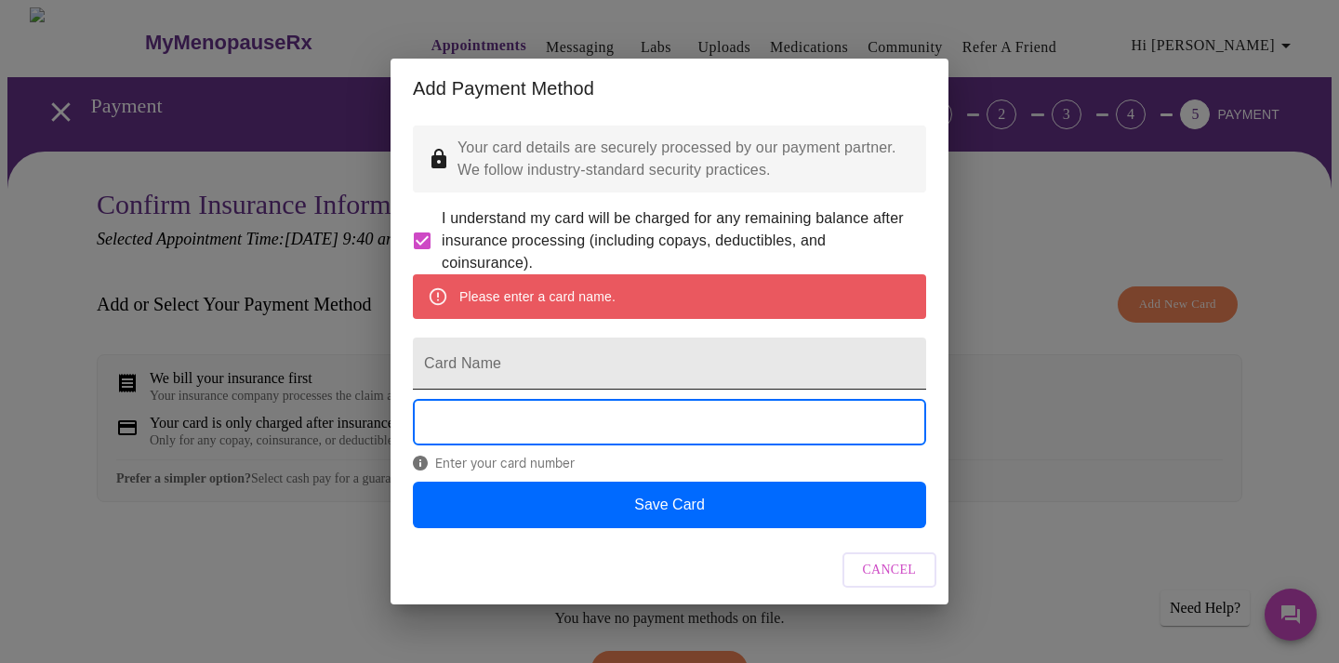
click at [575, 369] on input "Card Name" at bounding box center [669, 364] width 513 height 52
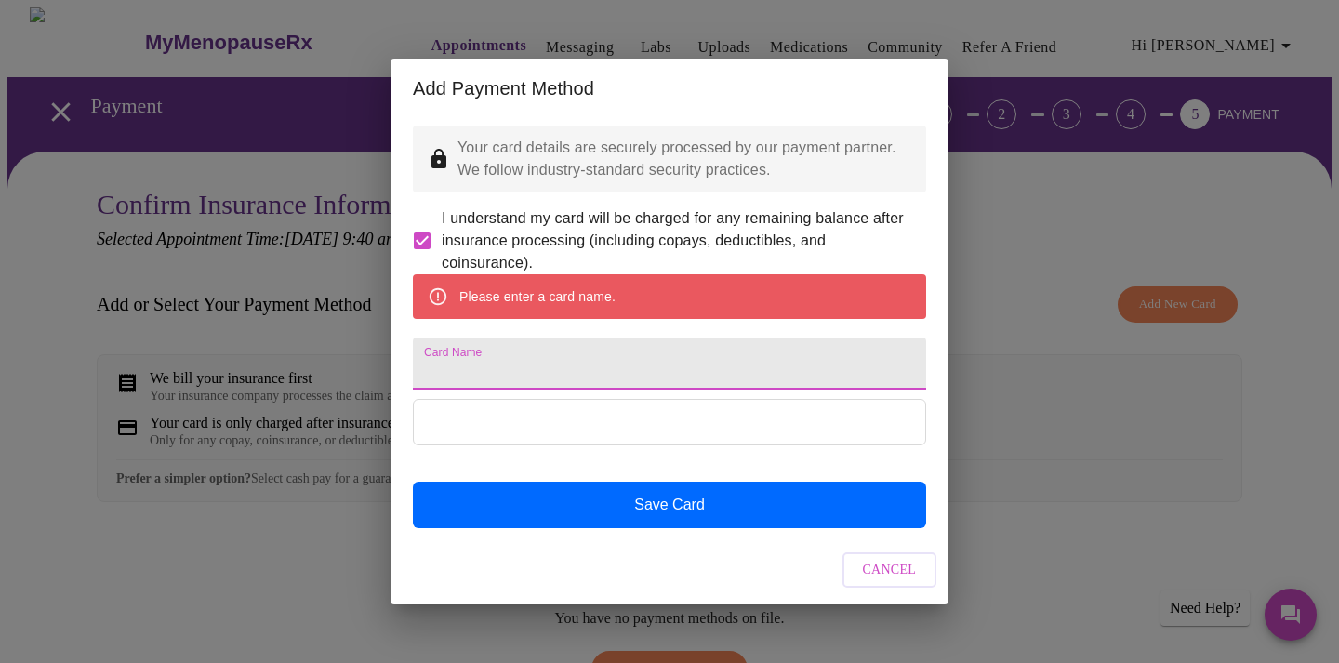
click at [895, 582] on span "Cancel" at bounding box center [890, 570] width 54 height 23
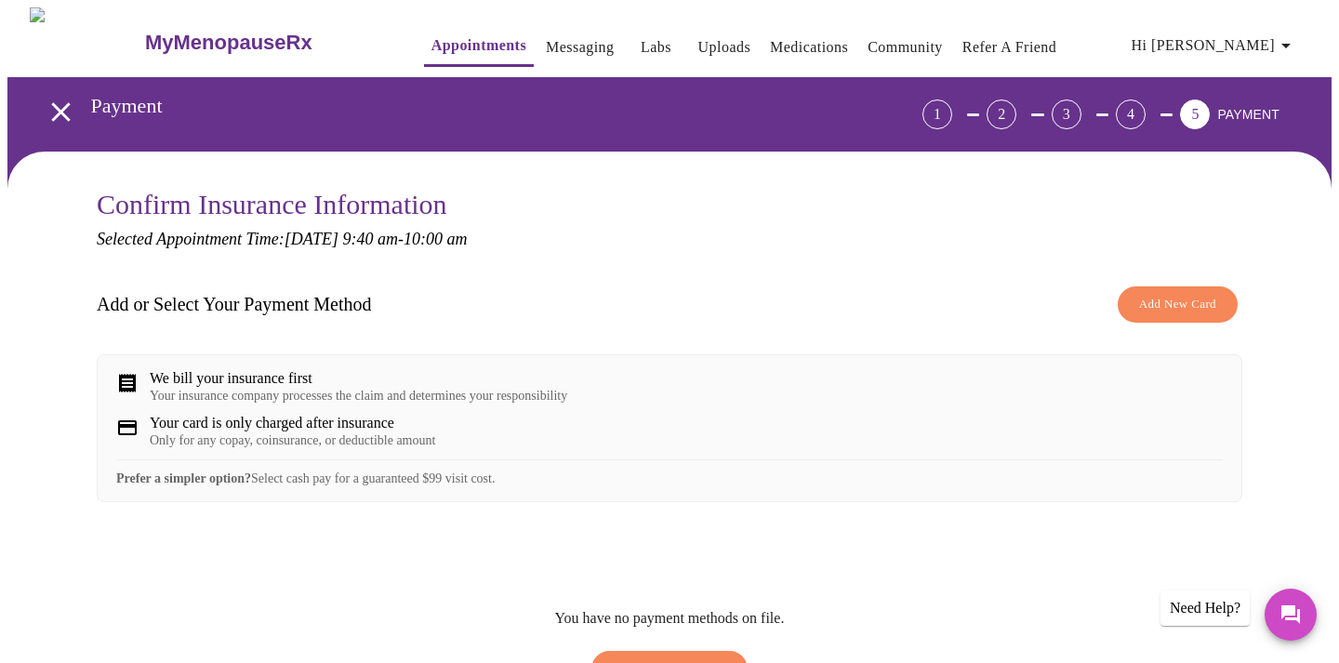
click at [193, 398] on div "Your insurance company processes the claim and determines your responsibility" at bounding box center [359, 396] width 418 height 15
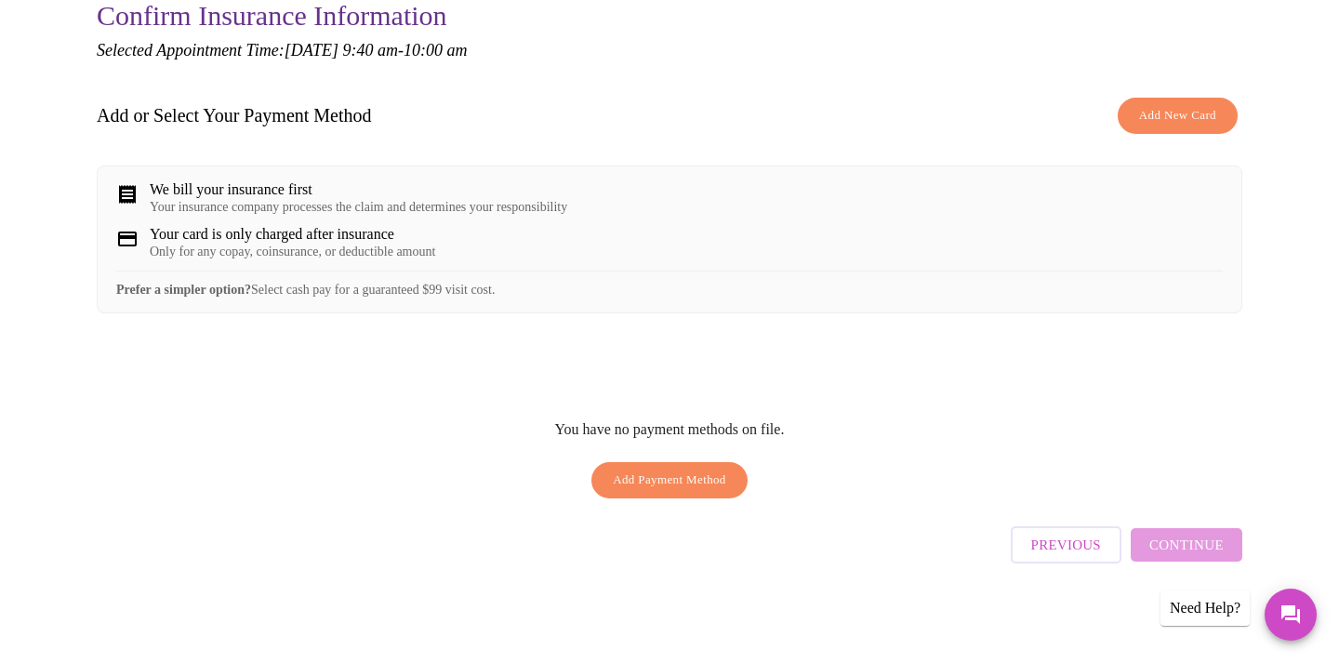
scroll to position [191, 0]
click at [179, 170] on div "We bill your insurance first Your insurance company processes the claim and det…" at bounding box center [670, 239] width 1146 height 148
click at [184, 189] on div "We bill your insurance first" at bounding box center [359, 188] width 418 height 17
click at [183, 242] on div "Your card is only charged after insurance" at bounding box center [292, 233] width 285 height 17
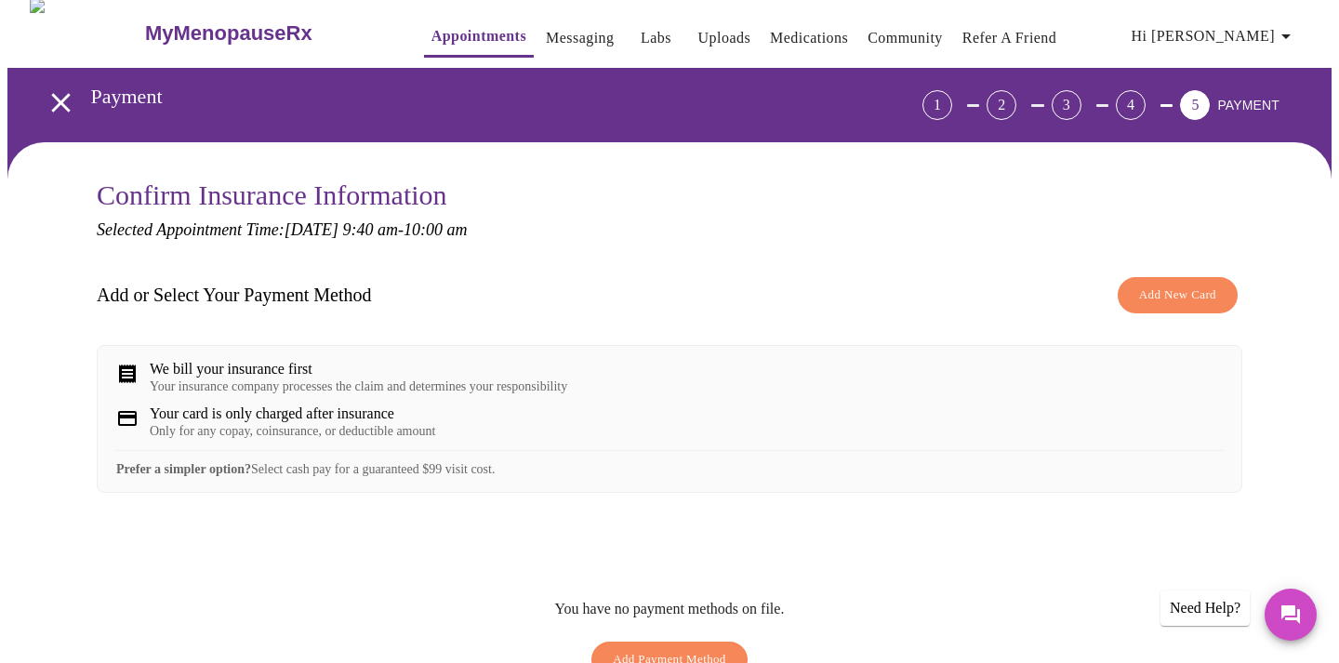
scroll to position [0, 0]
